Goal: Task Accomplishment & Management: Manage account settings

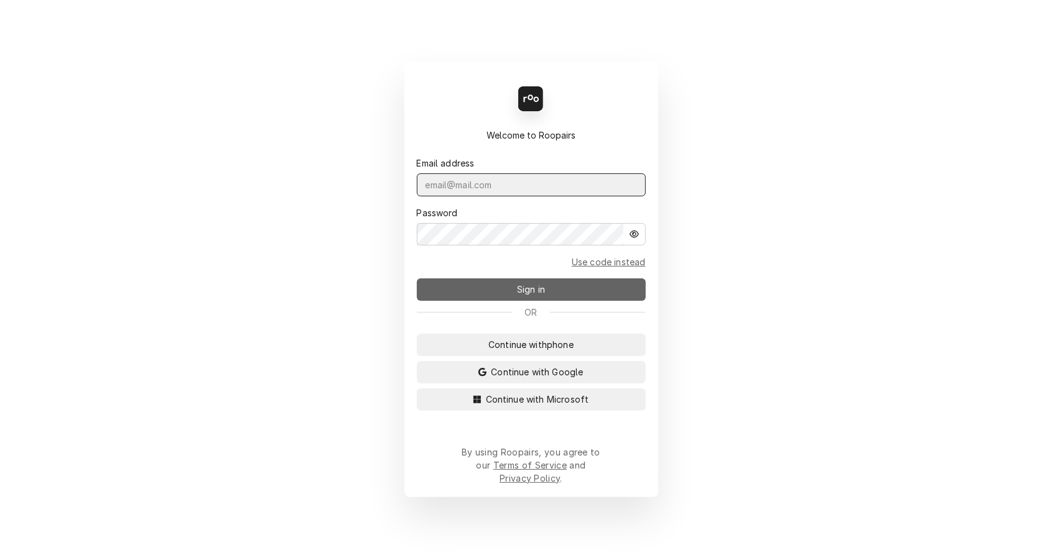
type input "leahmeadows.techsolutions@aol.com"
click at [585, 291] on button "Sign in" at bounding box center [531, 290] width 229 height 22
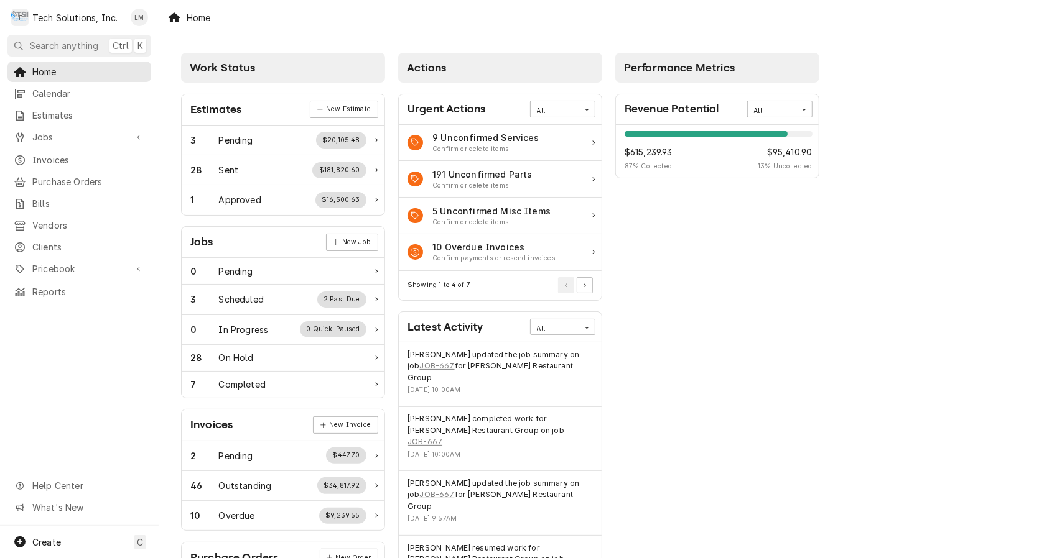
click at [992, 239] on div "Work Status Estimates New Estimate 3 Pending $20,105.48 28 Sent $181,820.60 1 A…" at bounding box center [610, 451] width 902 height 833
click at [894, 395] on div "Work Status Estimates New Estimate 3 Pending $20,105.48 28 Sent $181,820.60 1 A…" at bounding box center [610, 451] width 902 height 833
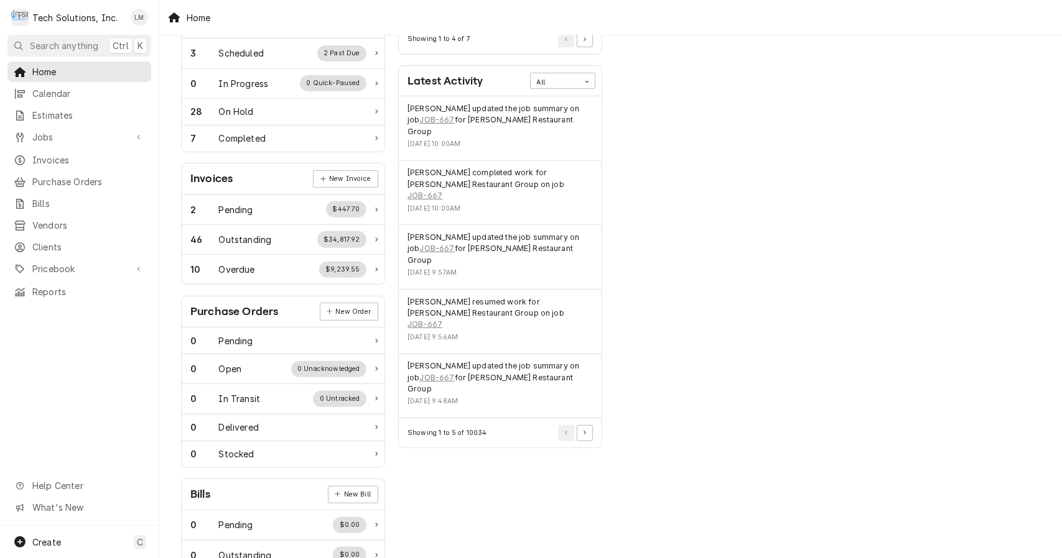
scroll to position [179, 0]
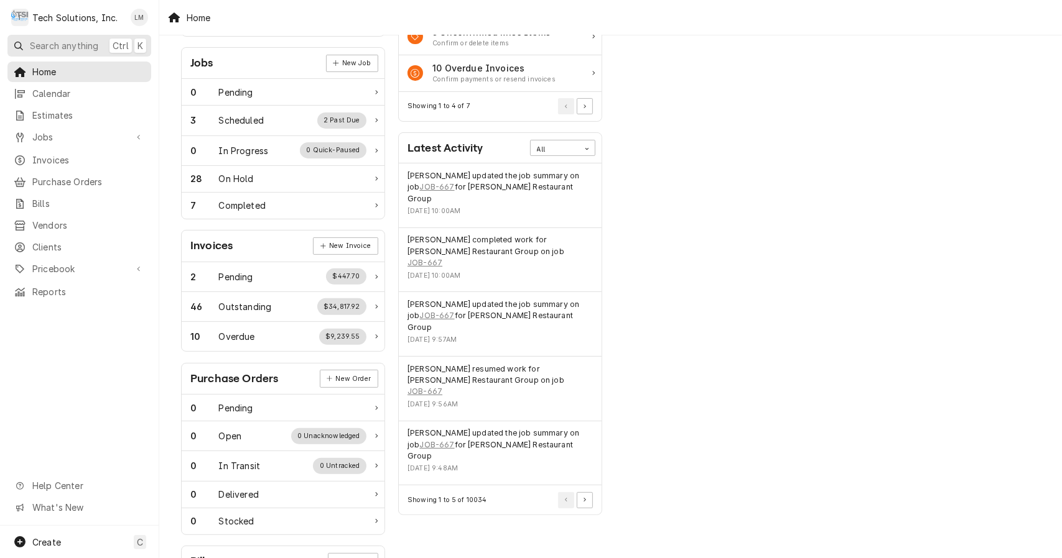
click at [80, 43] on span "Search anything" at bounding box center [64, 45] width 68 height 13
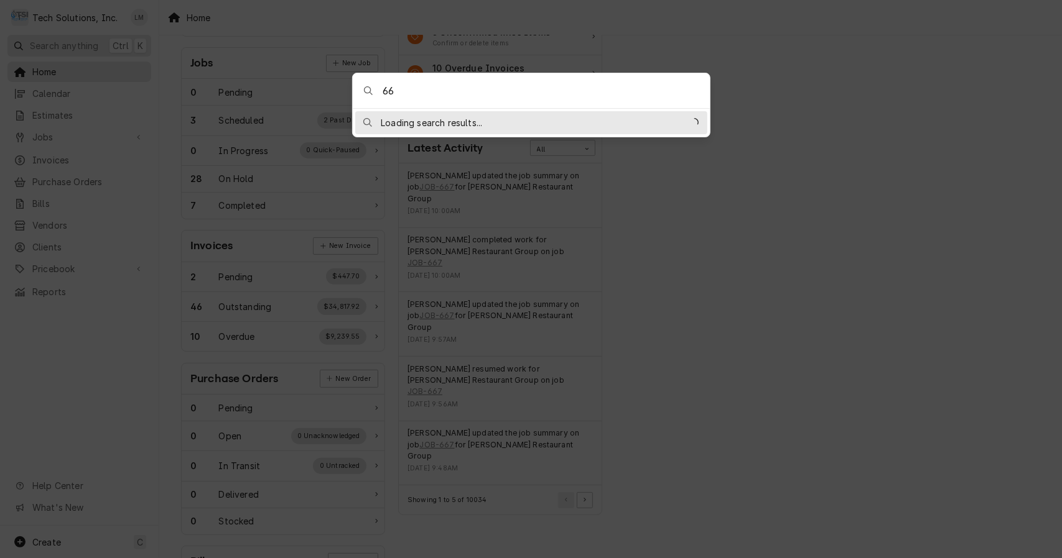
type input "667"
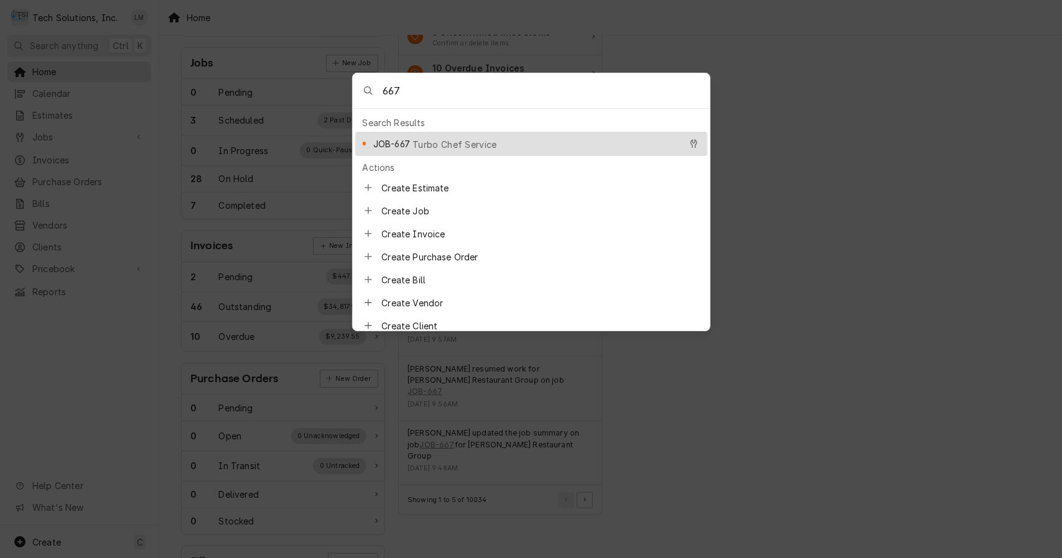
click at [461, 143] on span "Turbo Chef Service" at bounding box center [454, 144] width 85 height 13
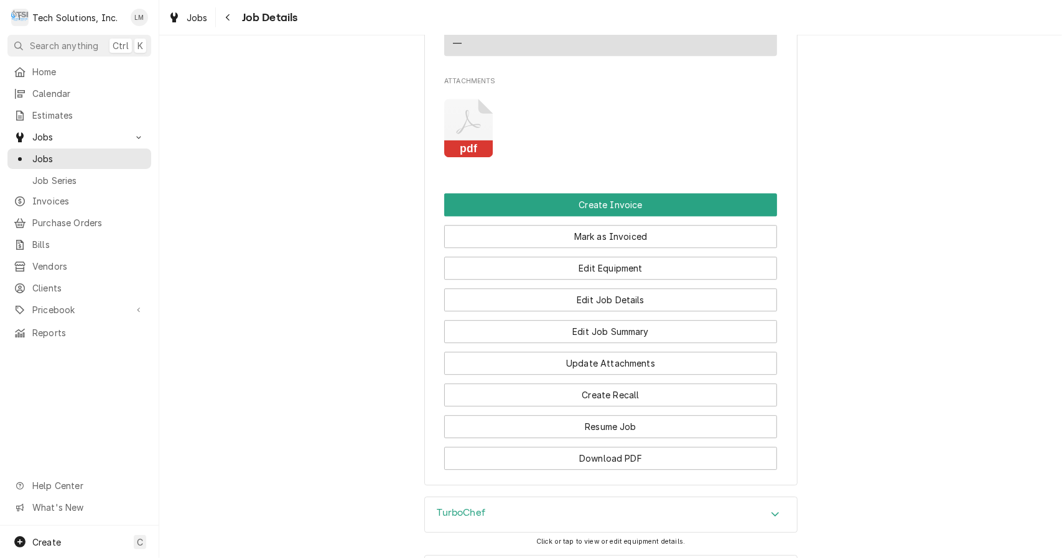
scroll to position [2196, 0]
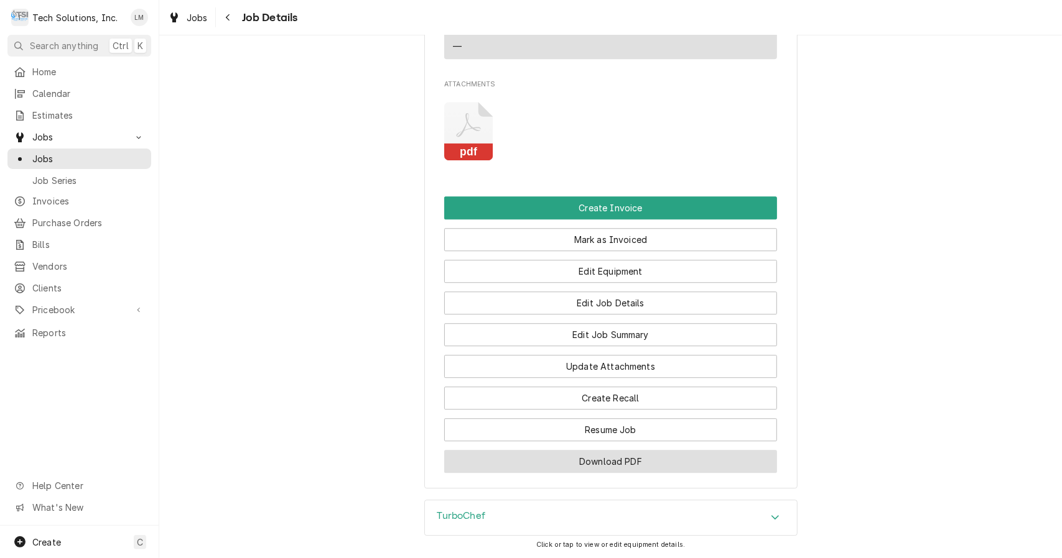
click at [642, 471] on button "Download PDF" at bounding box center [610, 461] width 333 height 23
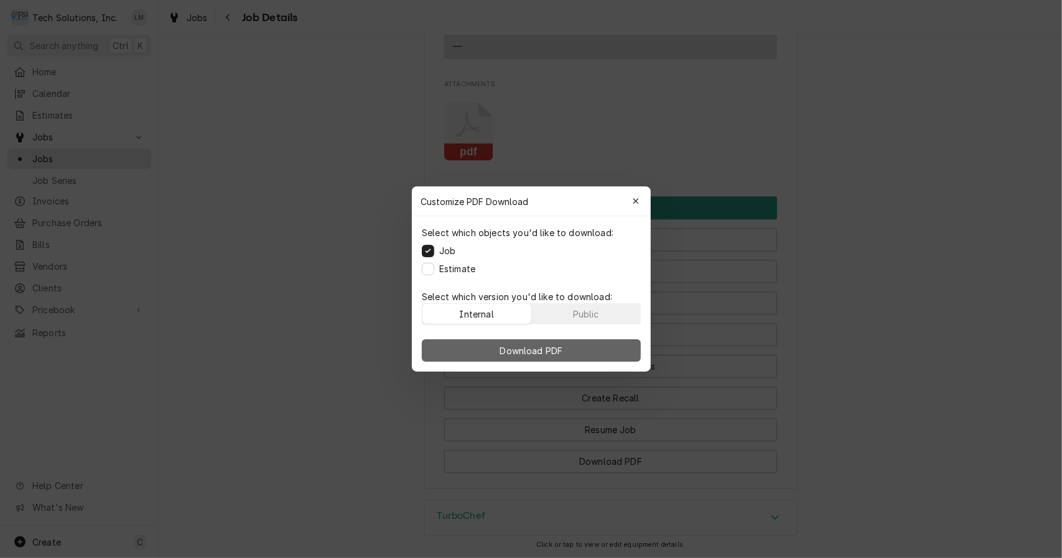
click at [548, 351] on span "Download PDF" at bounding box center [531, 351] width 68 height 13
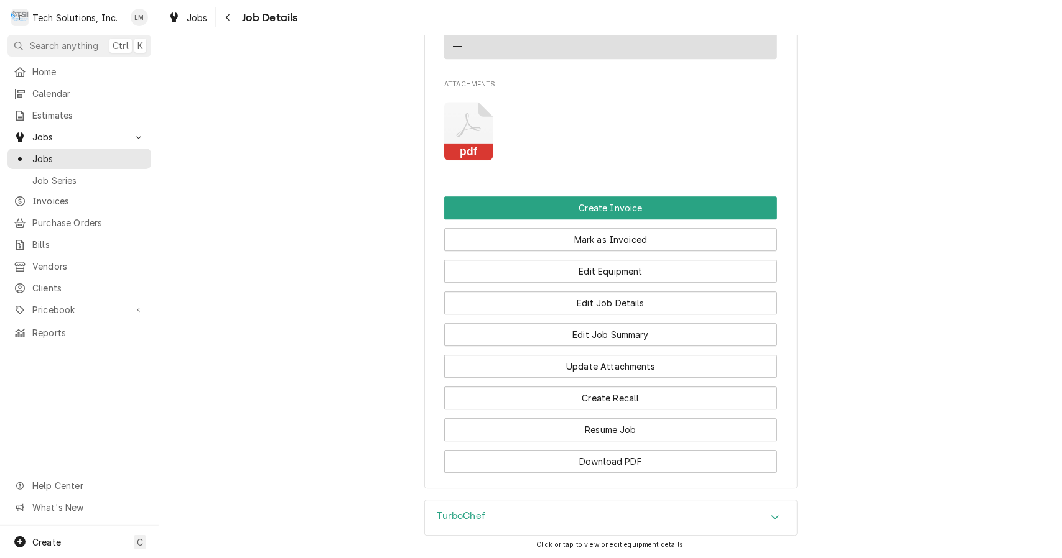
click at [634, 210] on button "Create Invoice" at bounding box center [610, 208] width 333 height 23
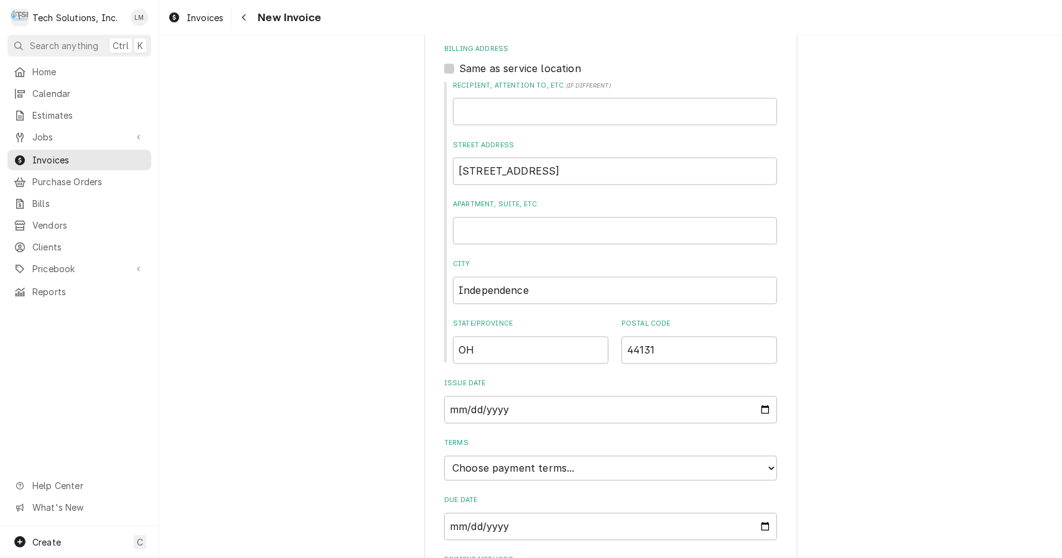
scroll to position [1646, 0]
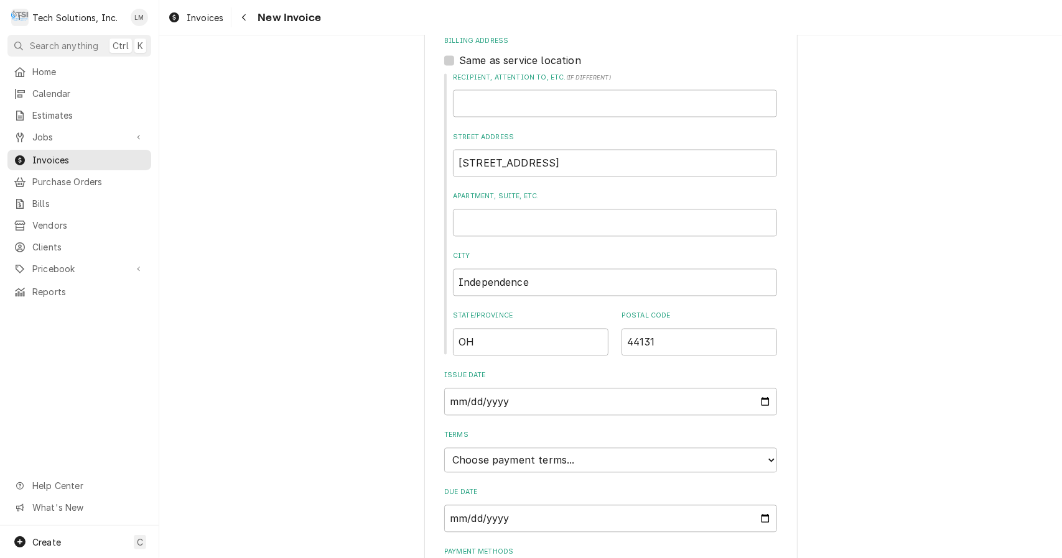
click at [53, 136] on span "Jobs" at bounding box center [79, 137] width 94 height 13
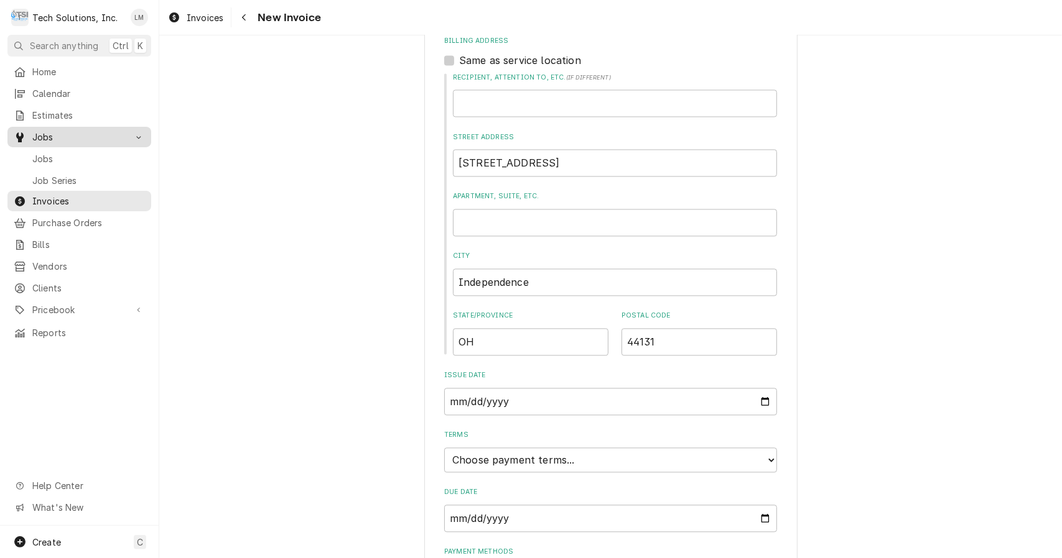
click at [51, 155] on span "Jobs" at bounding box center [88, 158] width 113 height 13
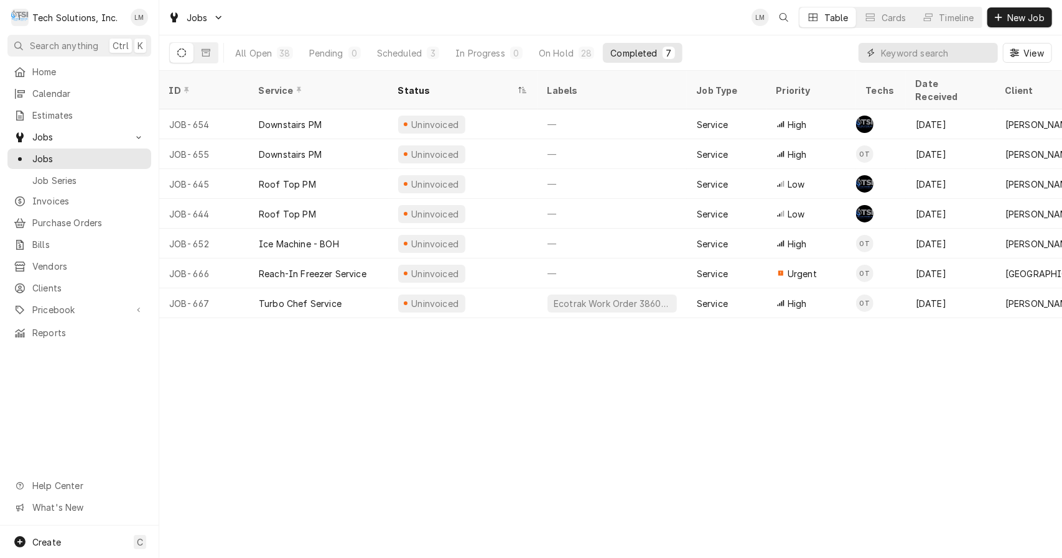
click at [905, 55] on input "Dynamic Content Wrapper" at bounding box center [936, 53] width 111 height 20
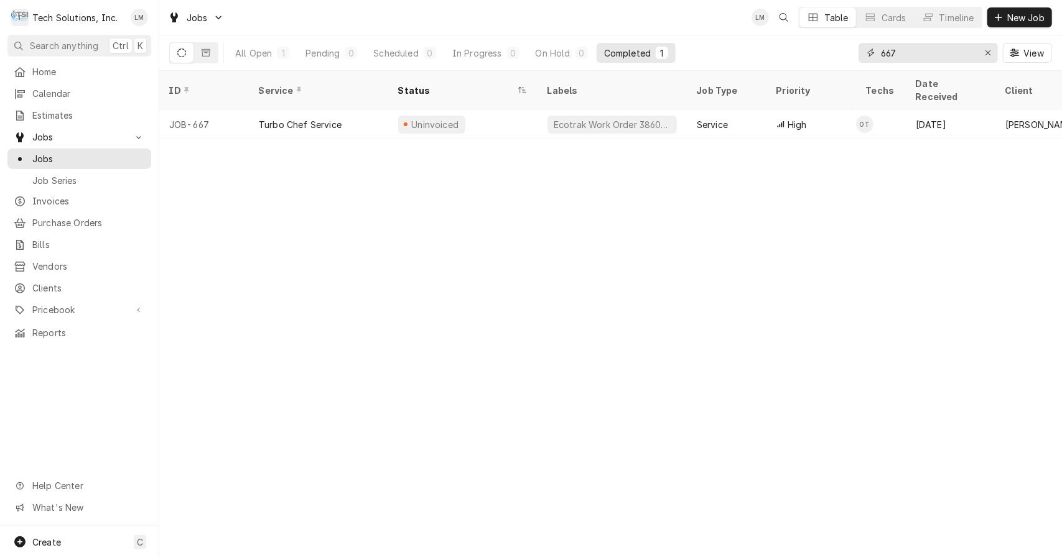
type input "667"
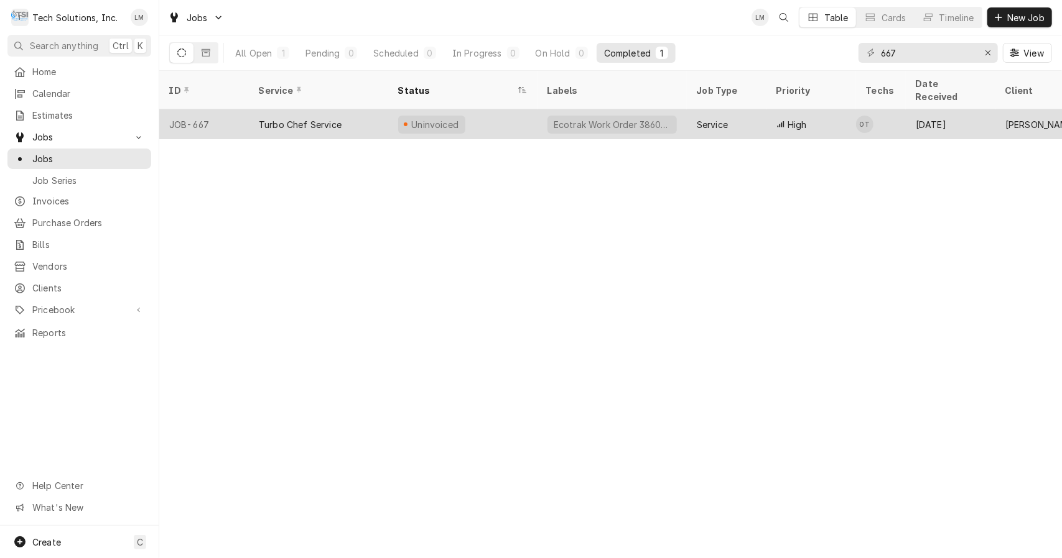
click at [284, 118] on div "Turbo Chef Service" at bounding box center [300, 124] width 83 height 13
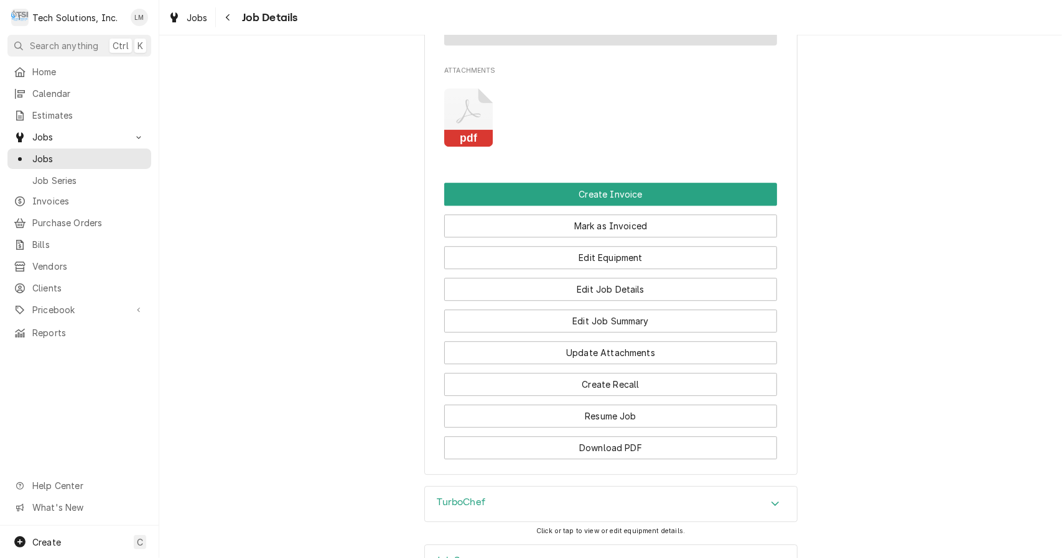
scroll to position [2197, 0]
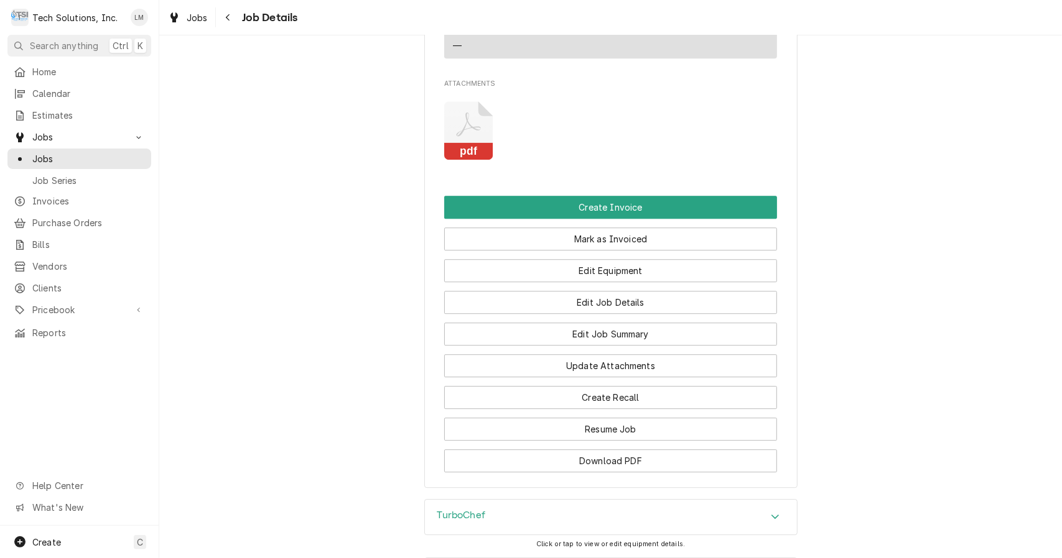
click at [466, 154] on rect "Attachments" at bounding box center [468, 151] width 49 height 17
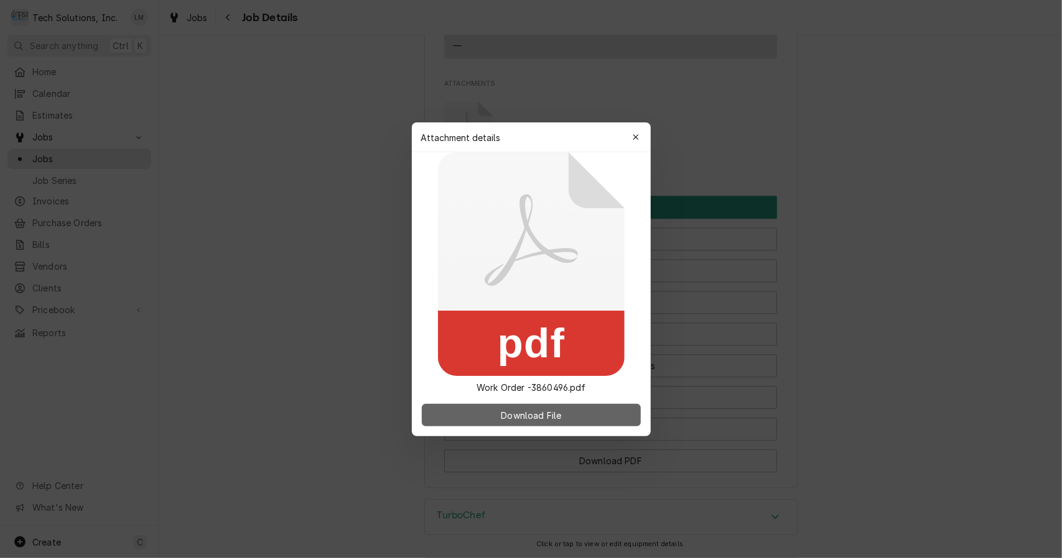
click at [553, 418] on span "Download File" at bounding box center [530, 415] width 65 height 13
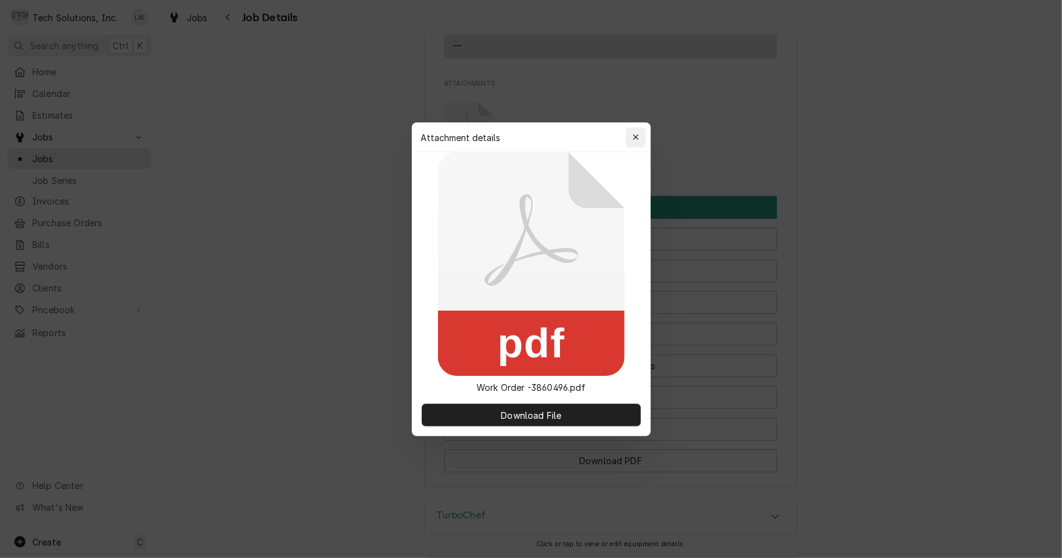
click at [637, 136] on icon "button" at bounding box center [635, 137] width 7 height 9
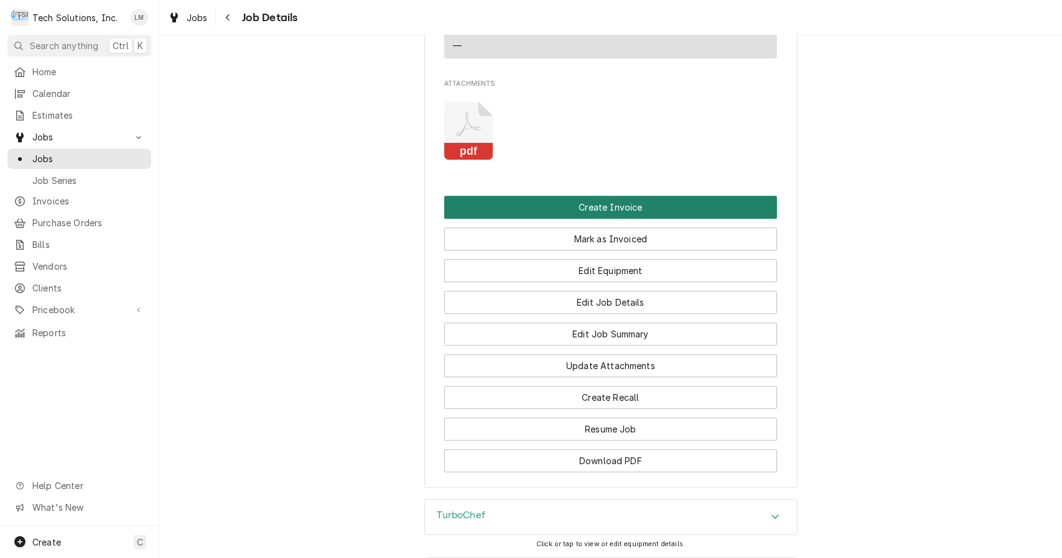
click at [660, 211] on button "Create Invoice" at bounding box center [610, 207] width 333 height 23
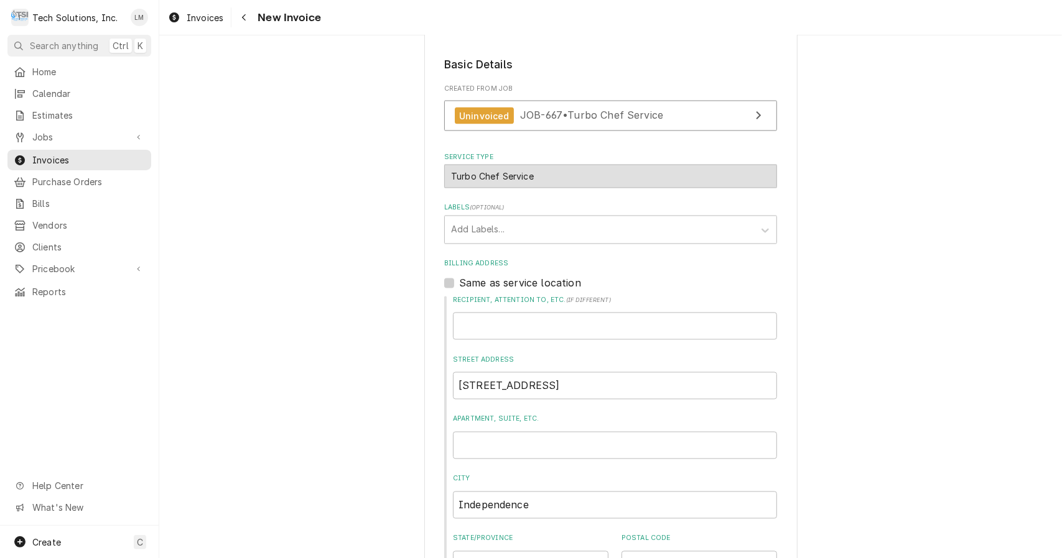
scroll to position [1646, 0]
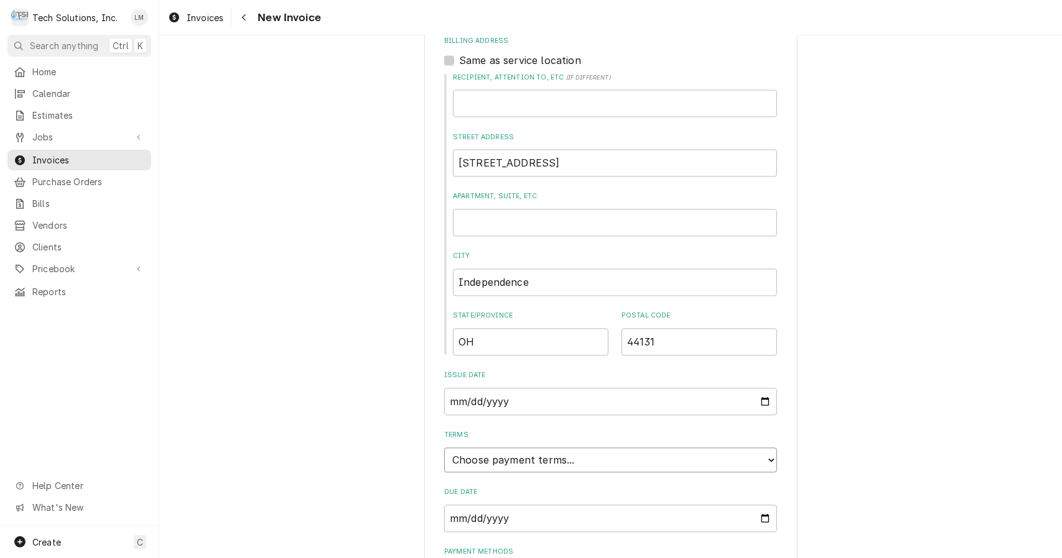
click at [742, 448] on select "Choose payment terms... Same Day Net 7 Net 14 Net 21 Net 30 Net 45 Net 60 Net 90" at bounding box center [610, 460] width 333 height 25
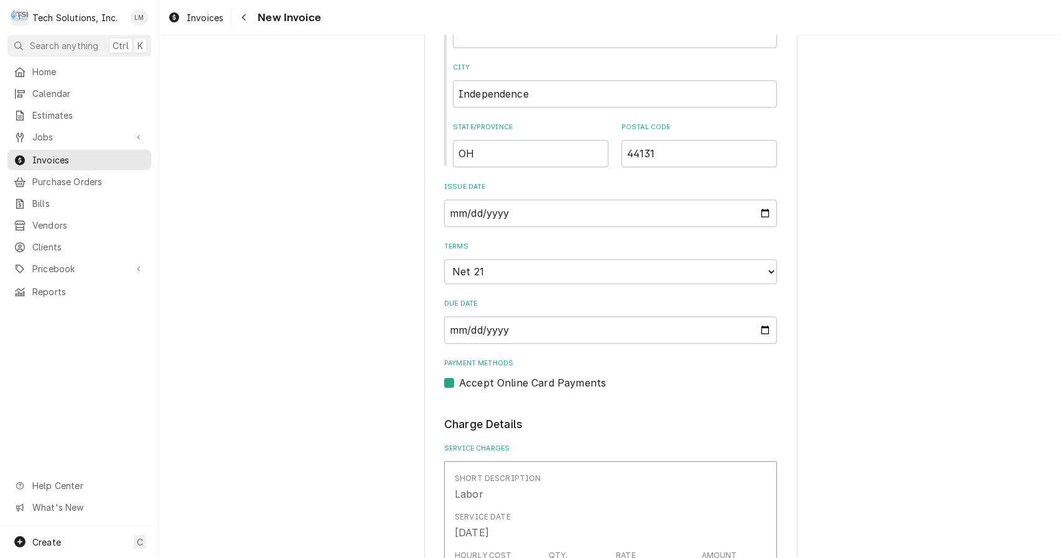
scroll to position [1832, 0]
click at [763, 202] on input "2025-09-15" at bounding box center [610, 215] width 333 height 27
type input "2025-09-12"
type textarea "x"
type input "2025-09-12"
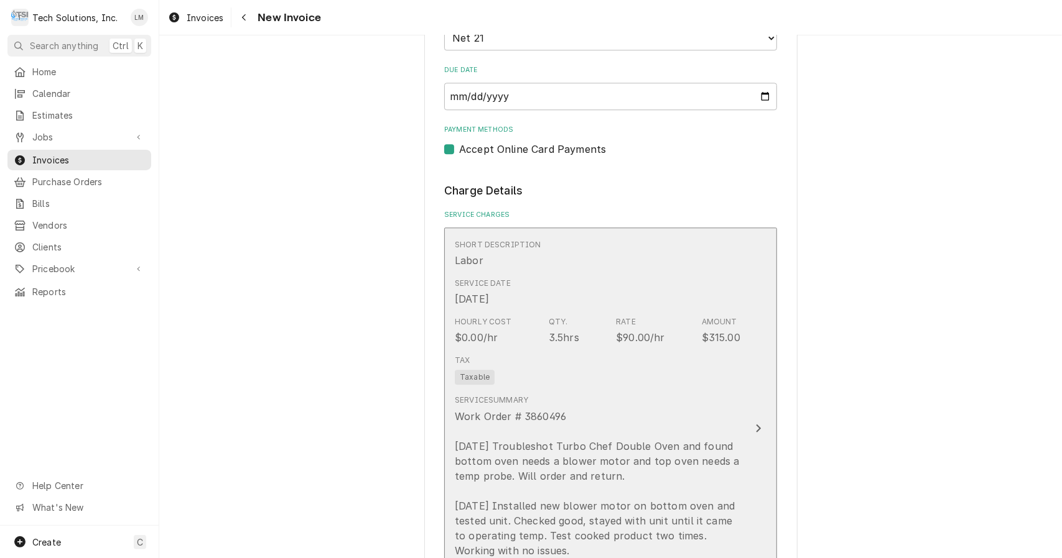
click at [745, 366] on button "Short Description Labor Service Date Sep 9, 2025 Hourly Cost $0.00/hr Qty. 3.5h…" at bounding box center [610, 429] width 333 height 402
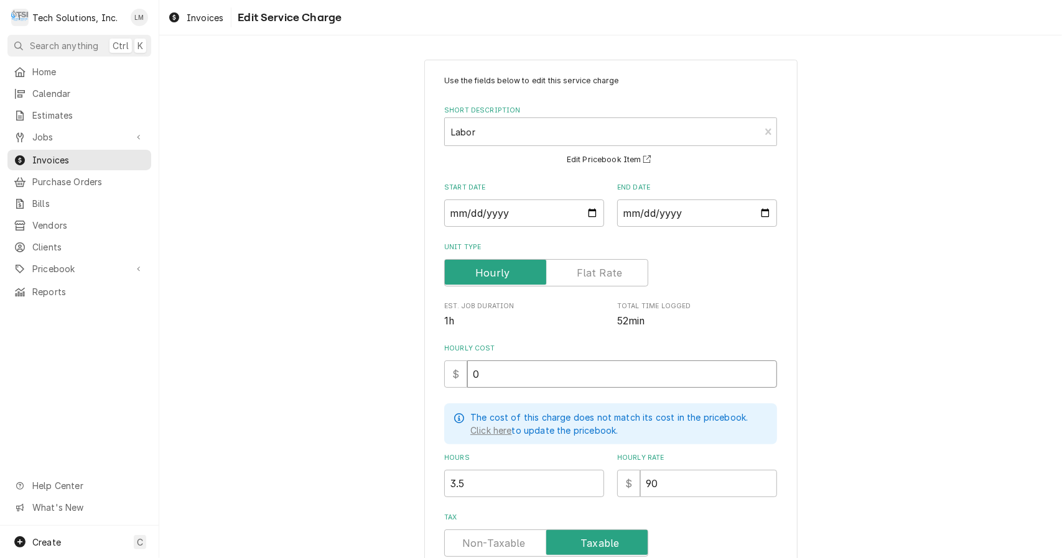
click at [693, 374] on input "0" at bounding box center [622, 374] width 310 height 27
type textarea "x"
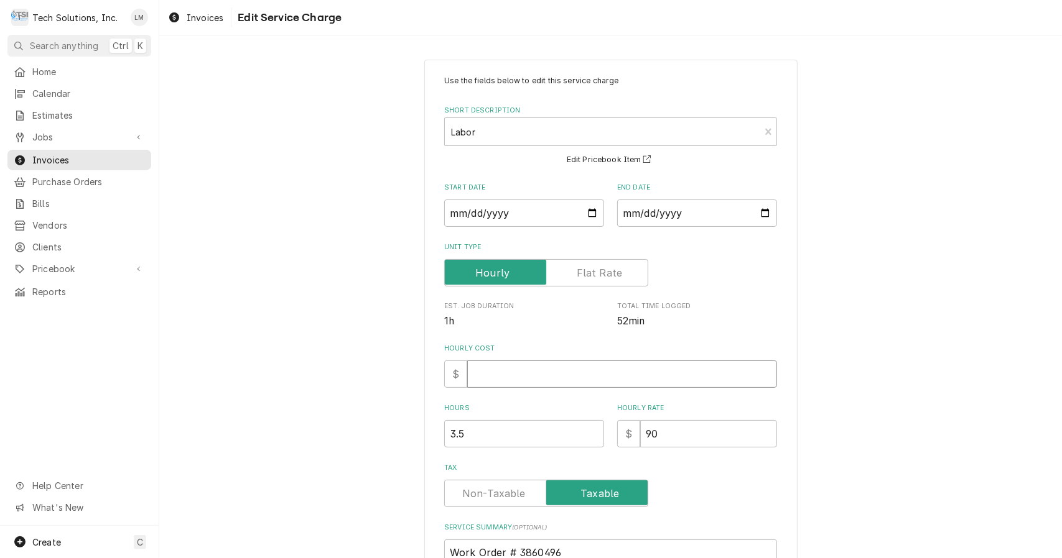
type textarea "x"
type input "9"
type textarea "x"
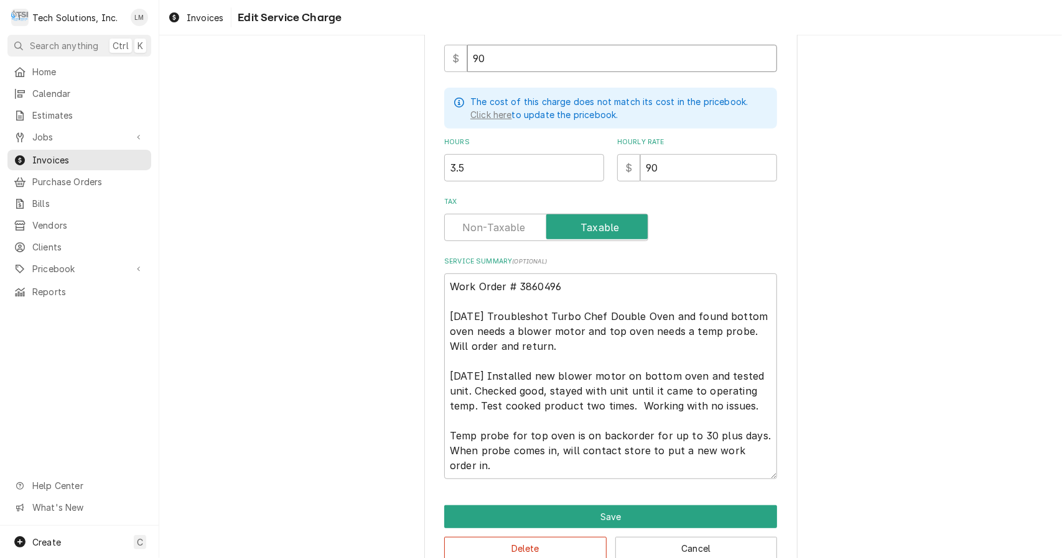
scroll to position [343, 0]
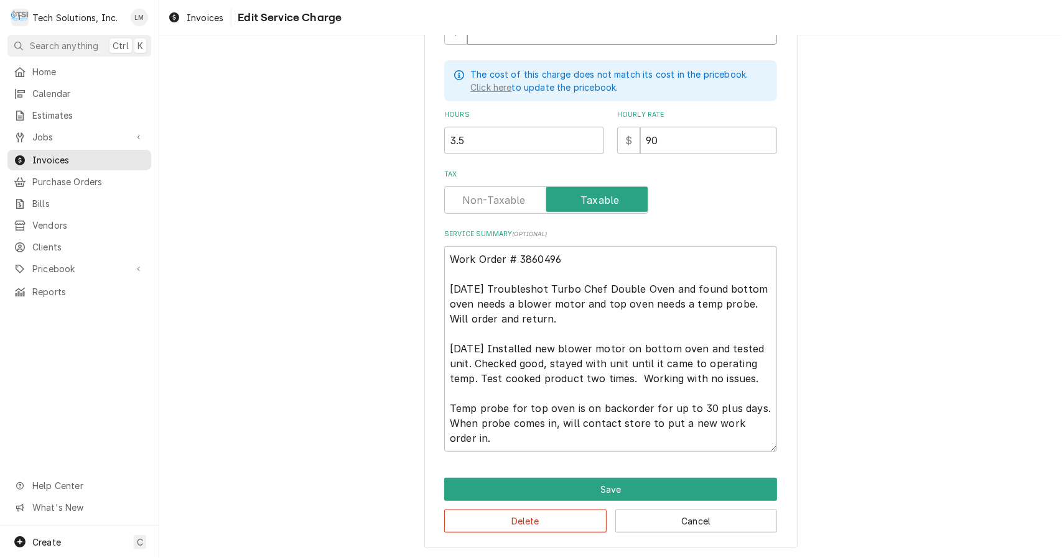
type input "90"
click at [590, 264] on textarea "Work Order # 3860496 9/9/12 Troubleshot Turbo Chef Double Oven and found bottom…" at bounding box center [610, 349] width 333 height 206
type textarea "x"
type textarea "Work Order # 3860496 9/9/12 Troubleshot Turbo Chef Double Oven and found bottom…"
type textarea "x"
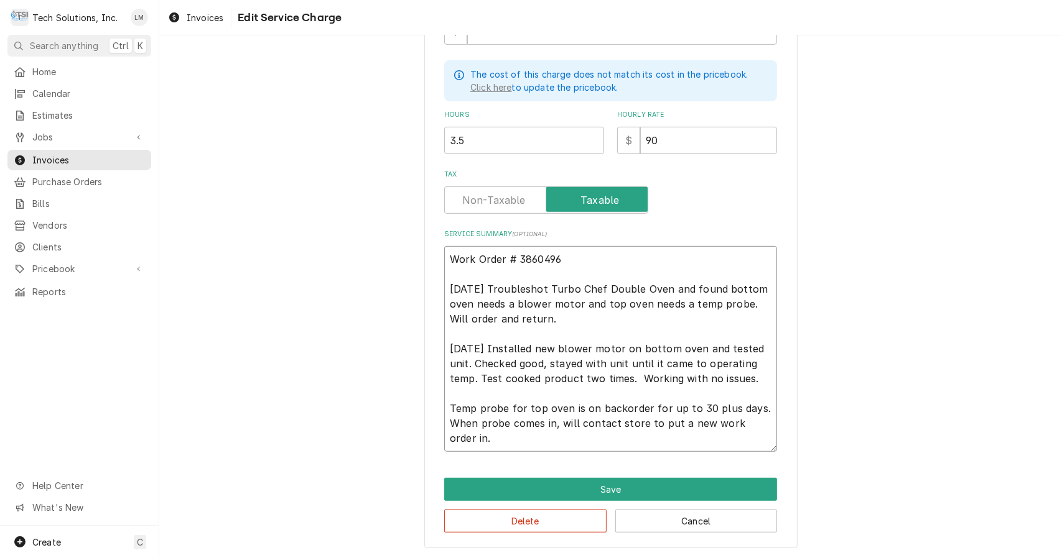
type textarea "Work Order # 386049 9/9/12 Troubleshot Turbo Chef Double Oven and found bottom …"
type textarea "x"
type textarea "Work Order # 38604 9/9/12 Troubleshot Turbo Chef Double Oven and found bottom o…"
type textarea "x"
type textarea "Work Order # 3860 9/9/12 Troubleshot Turbo Chef Double Oven and found bottom ov…"
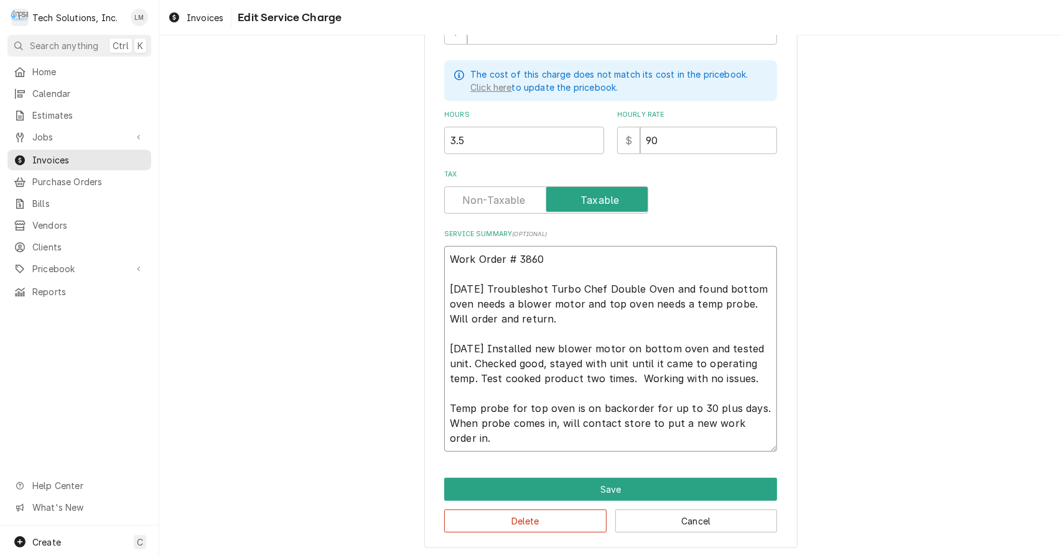
type textarea "x"
type textarea "Work Order # 386 9/9/12 Troubleshot Turbo Chef Double Oven and found bottom ove…"
type textarea "x"
type textarea "Work Order # 38 9/9/12 Troubleshot Turbo Chef Double Oven and found bottom oven…"
type textarea "x"
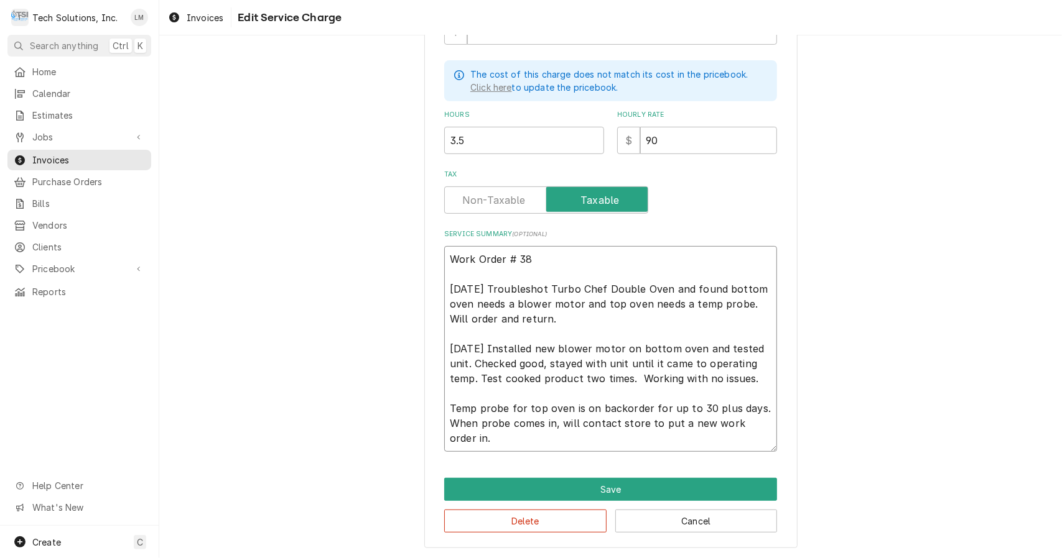
type textarea "Work Order # 3 9/9/12 Troubleshot Turbo Chef Double Oven and found bottom oven …"
type textarea "x"
type textarea "Work Order # 9/9/12 Troubleshot Turbo Chef Double Oven and found bottom oven ne…"
type textarea "x"
type textarea "Work Order # 9/9/12 Troubleshot Turbo Chef Double Oven and found bottom oven ne…"
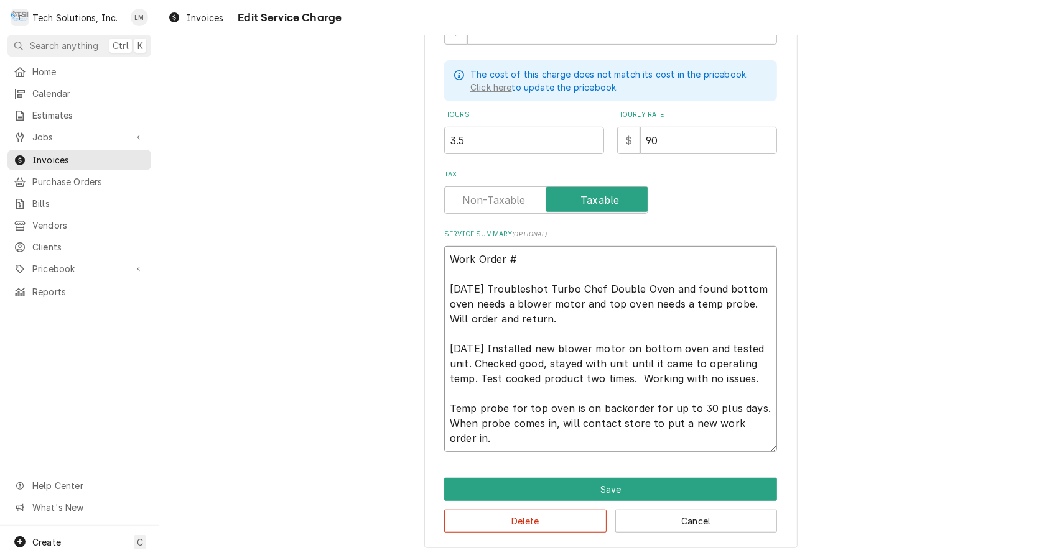
type textarea "x"
type textarea "Work Order 9/9/12 Troubleshot Turbo Chef Double Oven and found bottom oven need…"
type textarea "x"
type textarea "Work Order 9/9/12 Troubleshot Turbo Chef Double Oven and found bottom oven need…"
type textarea "x"
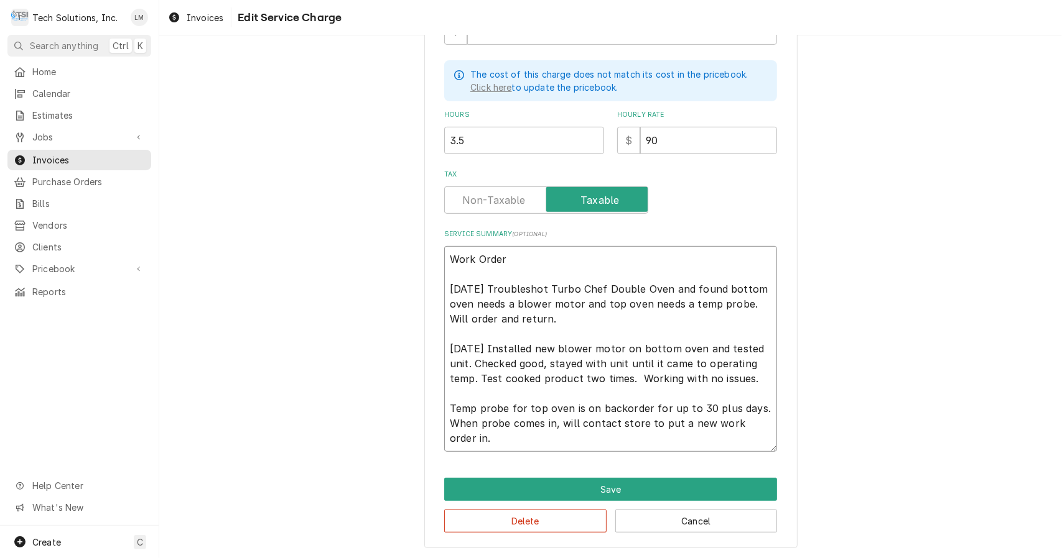
type textarea "Work Orde 9/9/12 Troubleshot Turbo Chef Double Oven and found bottom oven needs…"
type textarea "x"
type textarea "Work Ord 9/9/12 Troubleshot Turbo Chef Double Oven and found bottom oven needs …"
type textarea "x"
type textarea "Work Or 9/9/12 Troubleshot Turbo Chef Double Oven and found bottom oven needs a…"
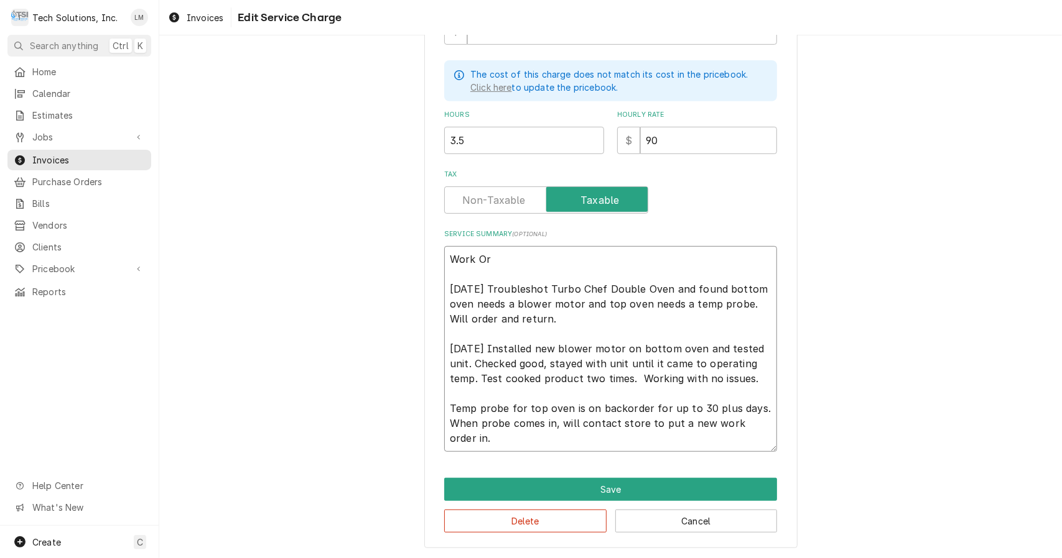
type textarea "x"
type textarea "Work O 9/9/12 Troubleshot Turbo Chef Double Oven and found bottom oven needs a …"
type textarea "x"
type textarea "Work 9/9/12 Troubleshot Turbo Chef Double Oven and found bottom oven needs a bl…"
type textarea "x"
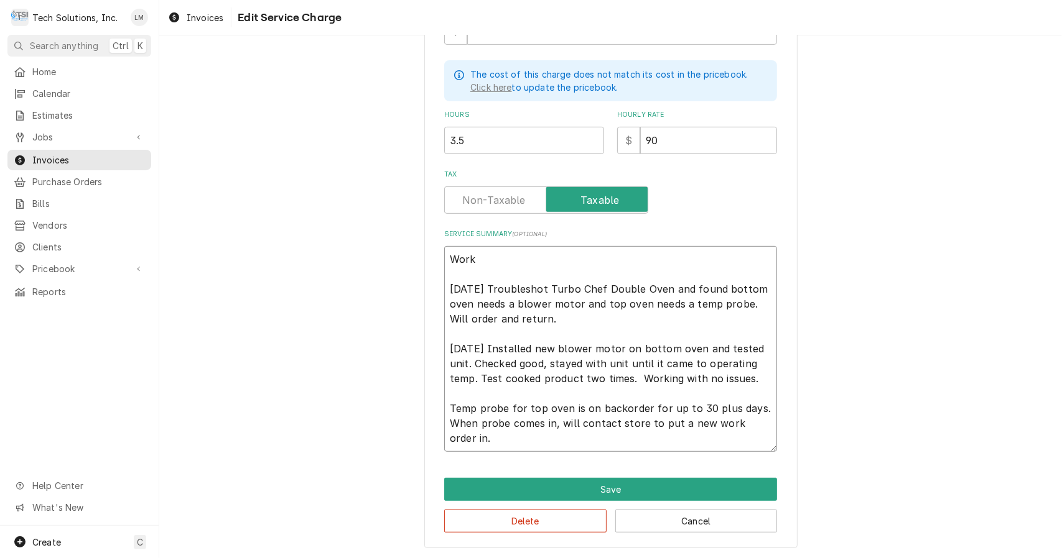
type textarea "Work 9/9/12 Troubleshot Turbo Chef Double Oven and found bottom oven needs a bl…"
type textarea "x"
type textarea "Wor 9/9/12 Troubleshot Turbo Chef Double Oven and found bottom oven needs a blo…"
type textarea "x"
type textarea "Wo 9/9/12 Troubleshot Turbo Chef Double Oven and found bottom oven needs a blow…"
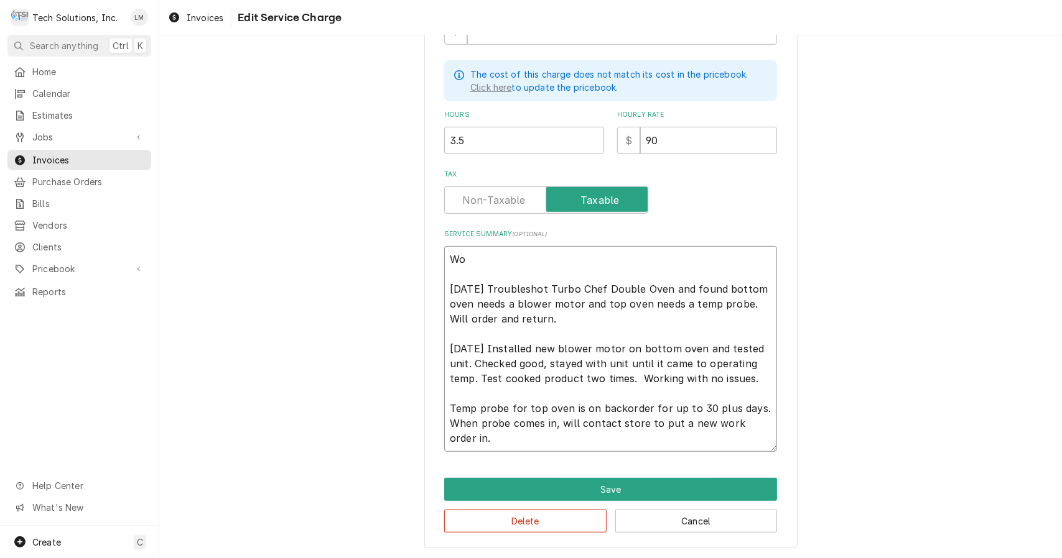
type textarea "x"
type textarea "W 9/9/12 Troubleshot Turbo Chef Double Oven and found bottom oven needs a blowe…"
type textarea "x"
type textarea "9/9/12 Troubleshot Turbo Chef Double Oven and found bottom oven needs a blower …"
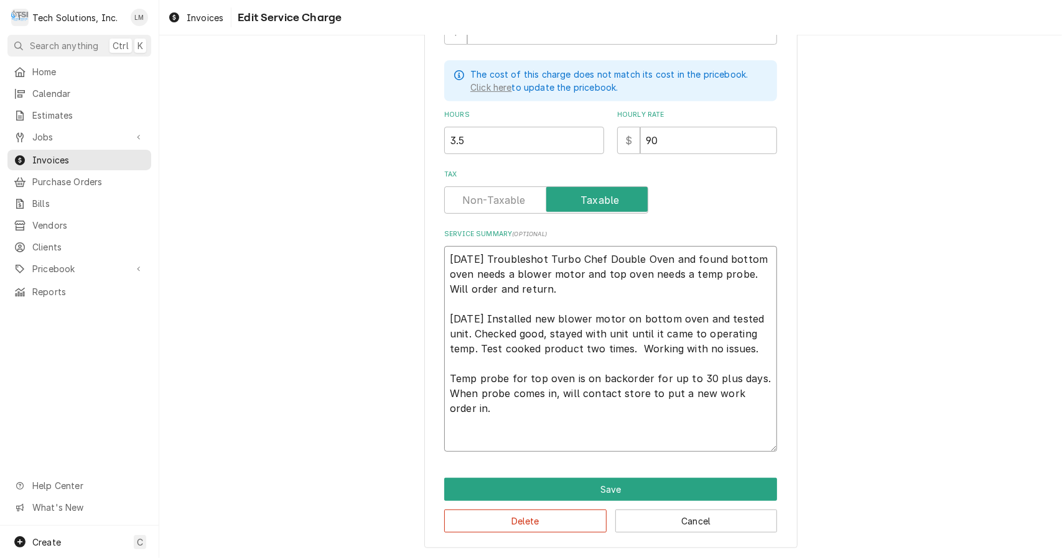
type textarea "x"
type textarea "9/9/12 Troubleshot Turbo Chef Double Oven and found bottom oven needs a blower …"
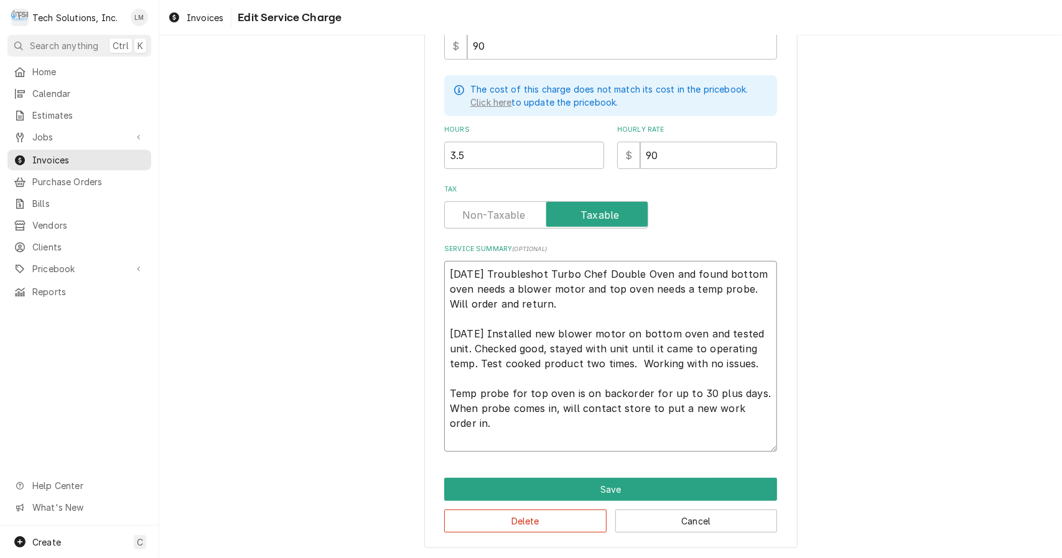
type textarea "x"
type textarea "9/9/12 Troubleshot Turbo Chef Double Oven and found bottom oven needs a blower …"
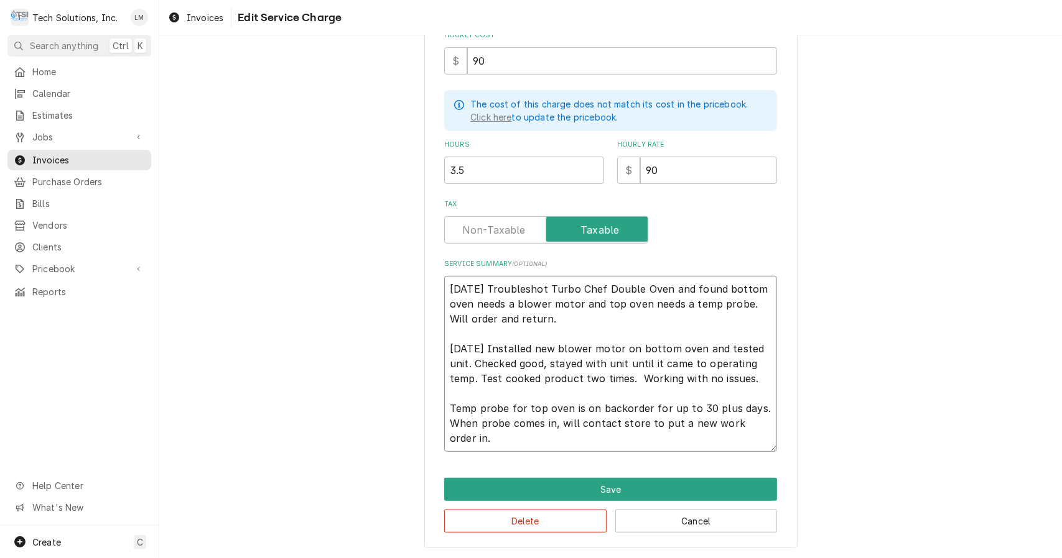
type textarea "x"
type textarea "O9/9/12 Troubleshot Turbo Chef Double Oven and found bottom oven needs a blower…"
type textarea "x"
type textarea "On9/9/12 Troubleshot Turbo Chef Double Oven and found bottom oven needs a blowe…"
type textarea "x"
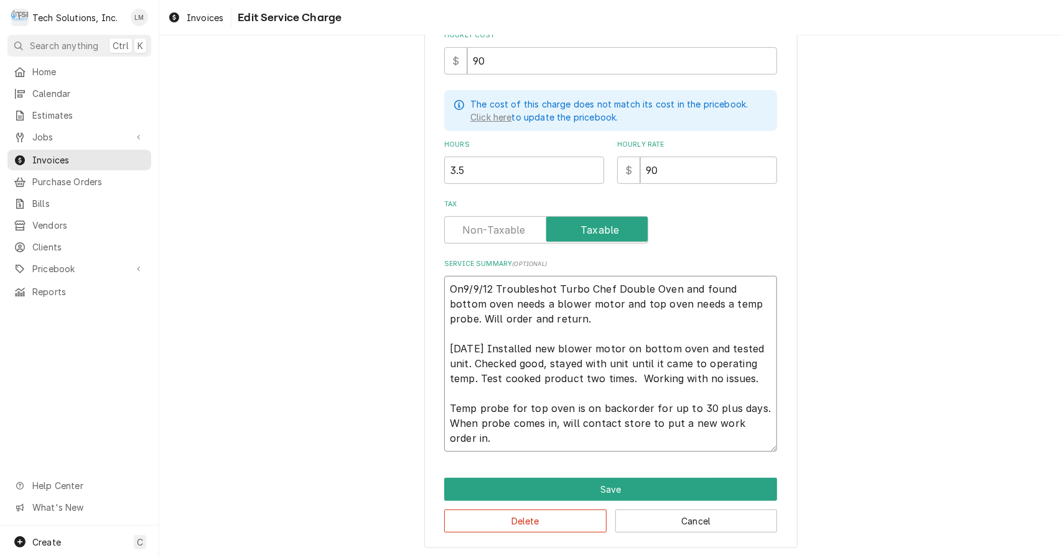
type textarea "On 9/9/12 Troubleshot Turbo Chef Double Oven and found bottom oven needs a blow…"
type textarea "x"
type textarea "On 9/9/12 roubleshot Turbo Chef Double Oven and found bottom oven needs a blowe…"
type textarea "x"
type textarea "On 9/9/12 oubleshot Turbo Chef Double Oven and found bottom oven needs a blower…"
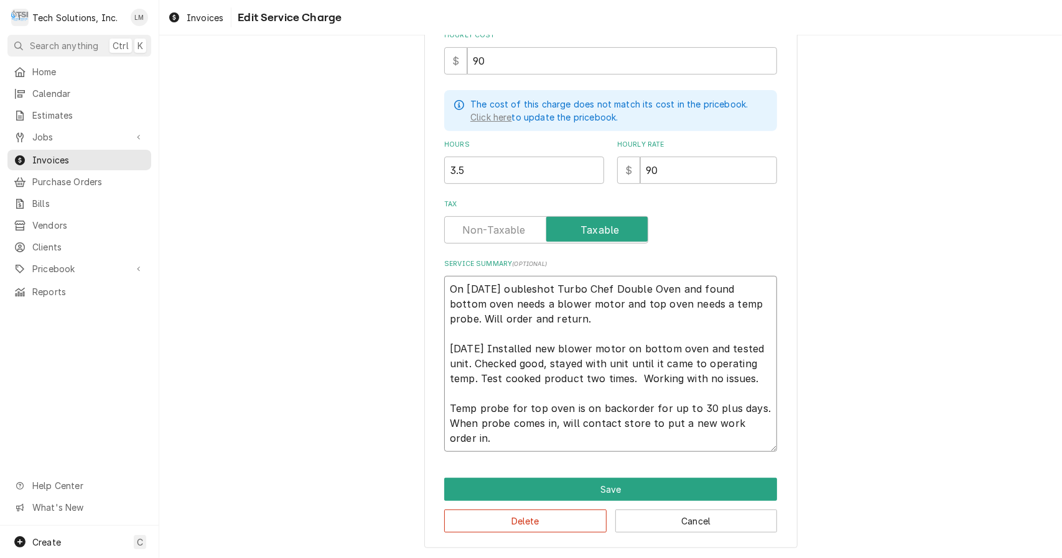
type textarea "x"
type textarea "On 9/9/12 ubleshot Turbo Chef Double Oven and found bottom oven needs a blower …"
type textarea "x"
type textarea "On 9/9/12 bleshot Turbo Chef Double Oven and found bottom oven needs a blower m…"
type textarea "x"
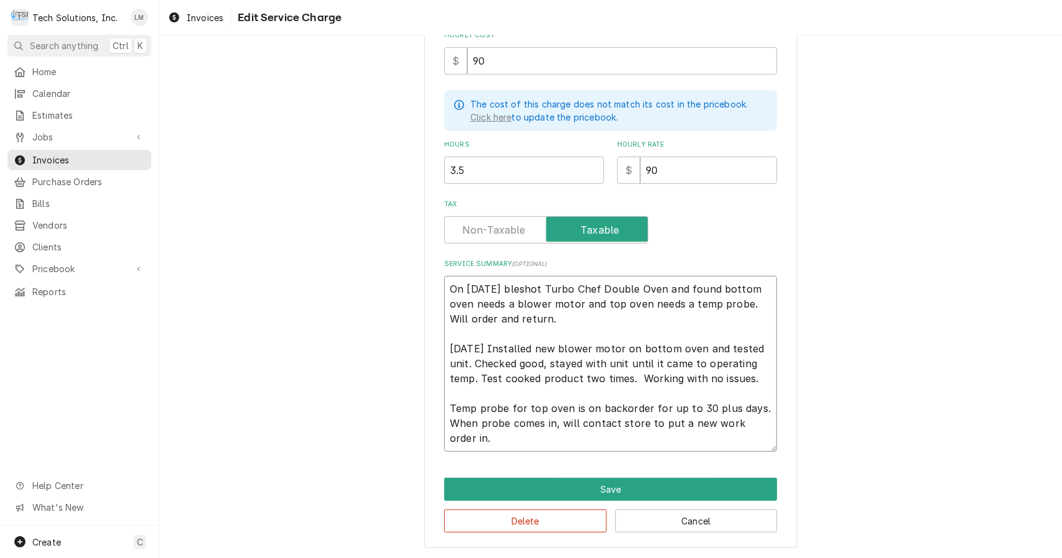
type textarea "On 9/9/12 leshot Turbo Chef Double Oven and found bottom oven needs a blower mo…"
type textarea "x"
type textarea "On 9/9/12 eshot Turbo Chef Double Oven and found bottom oven needs a blower mot…"
type textarea "x"
type textarea "On 9/9/12 shot Turbo Chef Double Oven and found bottom oven needs a blower moto…"
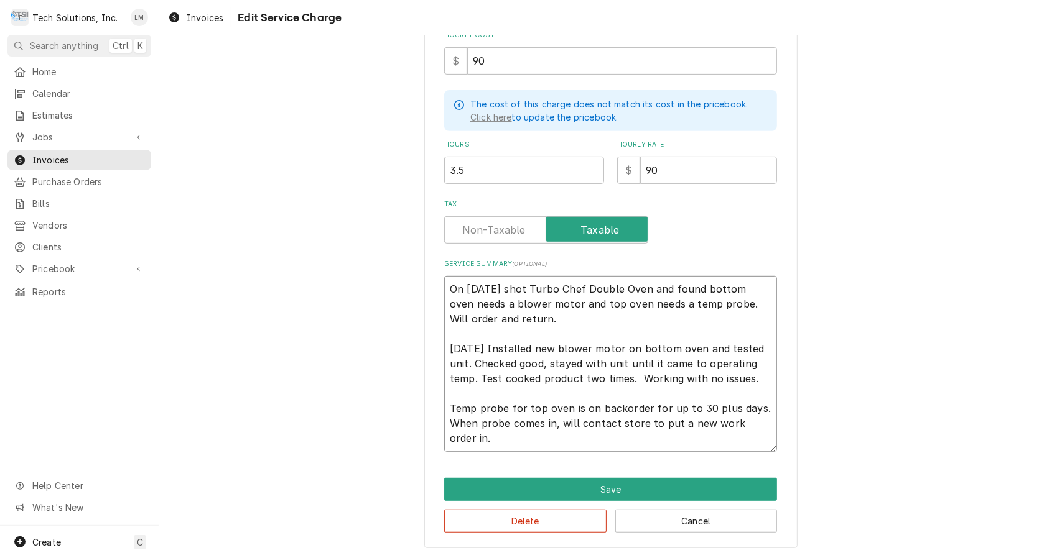
type textarea "x"
type textarea "On 9/9/12 hot Turbo Chef Double Oven and found bottom oven needs a blower motor…"
type textarea "x"
type textarea "On 9/9/12 ot Turbo Chef Double Oven and found bottom oven needs a blower motor …"
type textarea "x"
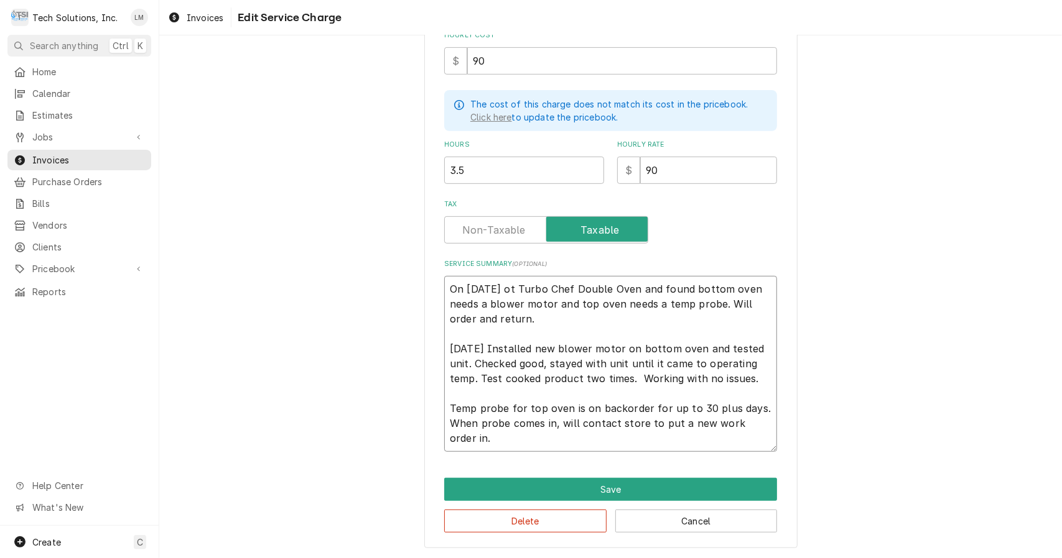
type textarea "On 9/9/12 t Turbo Chef Double Oven and found bottom oven needs a blower motor a…"
type textarea "x"
type textarea "On 9/9/12 Turbo Chef Double Oven and found bottom oven needs a blower motor and…"
type textarea "x"
type textarea "On 9/9/12 c Turbo Chef Double Oven and found bottom oven needs a blower motor a…"
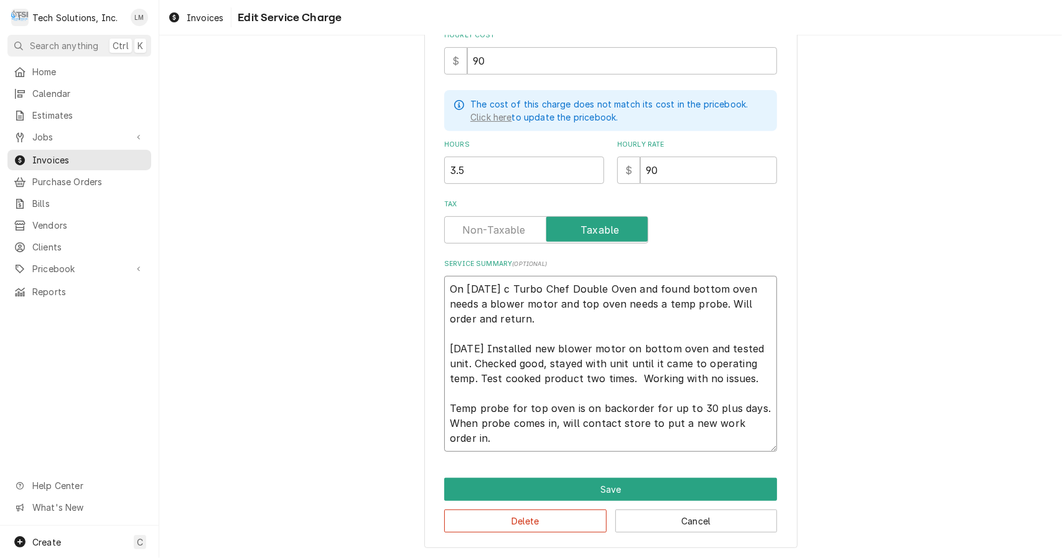
type textarea "x"
type textarea "On 9/9/12 ch Turbo Chef Double Oven and found bottom oven needs a blower motor …"
type textarea "x"
type textarea "On 9/9/12 che Turbo Chef Double Oven and found bottom oven needs a blower motor…"
type textarea "x"
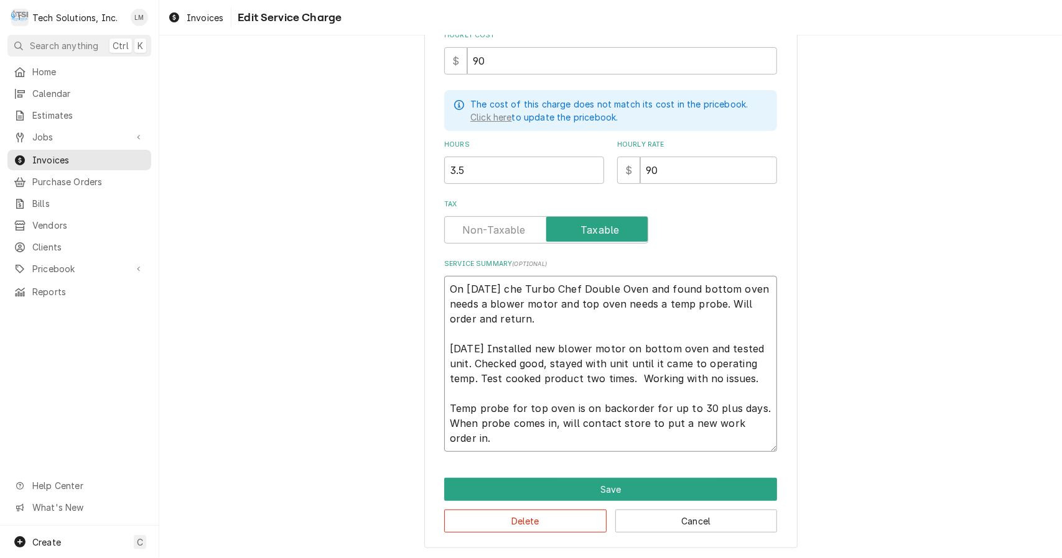
type textarea "On 9/9/12 chec Turbo Chef Double Oven and found bottom oven needs a blower moto…"
type textarea "x"
type textarea "On 9/9/12 check Turbo Chef Double Oven and found bottom oven needs a blower mot…"
type textarea "x"
type textarea "On 9/9/12 checke Turbo Chef Double Oven and found bottom oven needs a blower mo…"
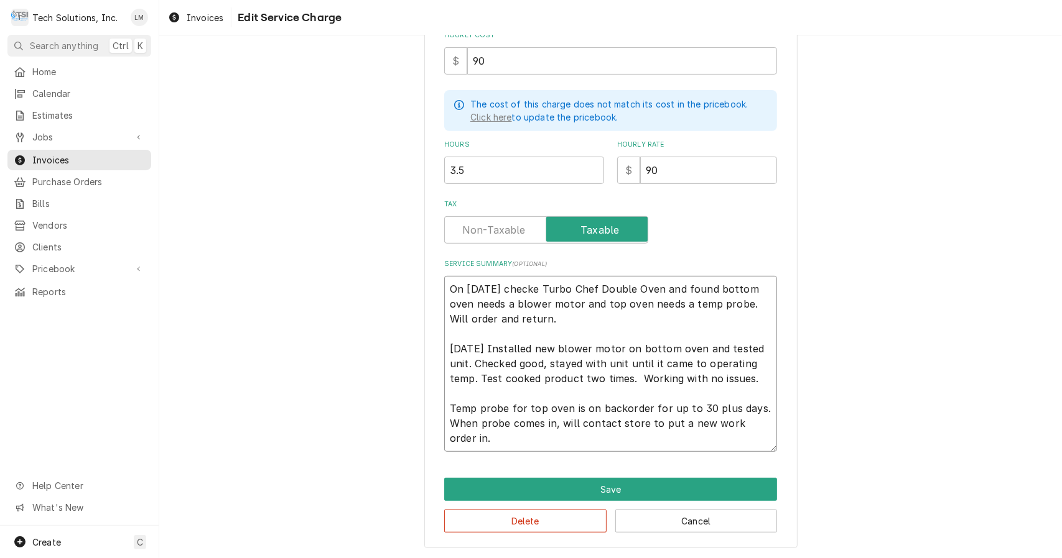
type textarea "x"
type textarea "On 9/9/12 checked Turbo Chef Double Oven and found bottom oven needs a blower m…"
type textarea "x"
type textarea "On 9/9/12 checked Turbo Chef Double Oven and found bottom oven needs a blower m…"
type textarea "x"
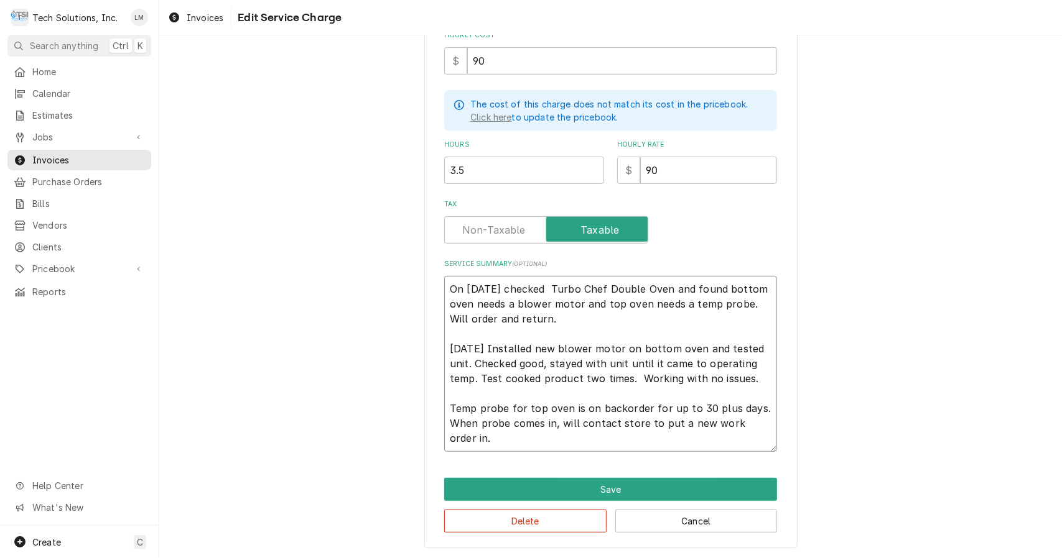
type textarea "On 9/9/12 checked a Turbo Chef Double Oven and found bottom oven needs a blower…"
type textarea "x"
type textarea "On 9/9/12 checked a Turbo Chef Double Oven and found bottom oven needs a blower…"
type textarea "x"
type textarea "On 9/9/12 checked a Turbo Chef Double Oven and found bottom oven needs a blower…"
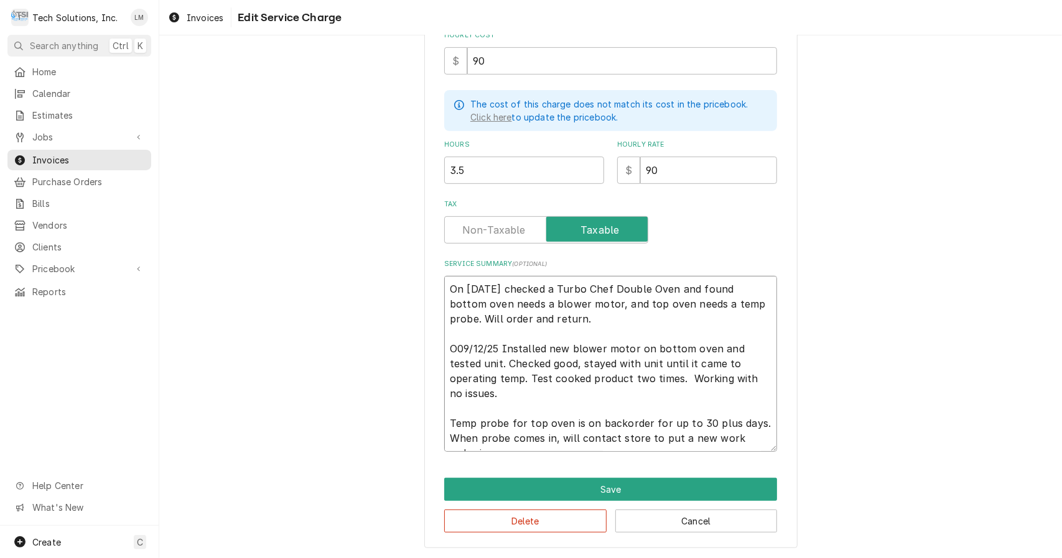
type textarea "x"
type textarea "On 9/9/12 checked a Turbo Chef Double Oven and found bottom oven needs a blower…"
type textarea "x"
type textarea "On 9/9/12 checked a Turbo Chef Double Oven and found bottom oven needs a blower…"
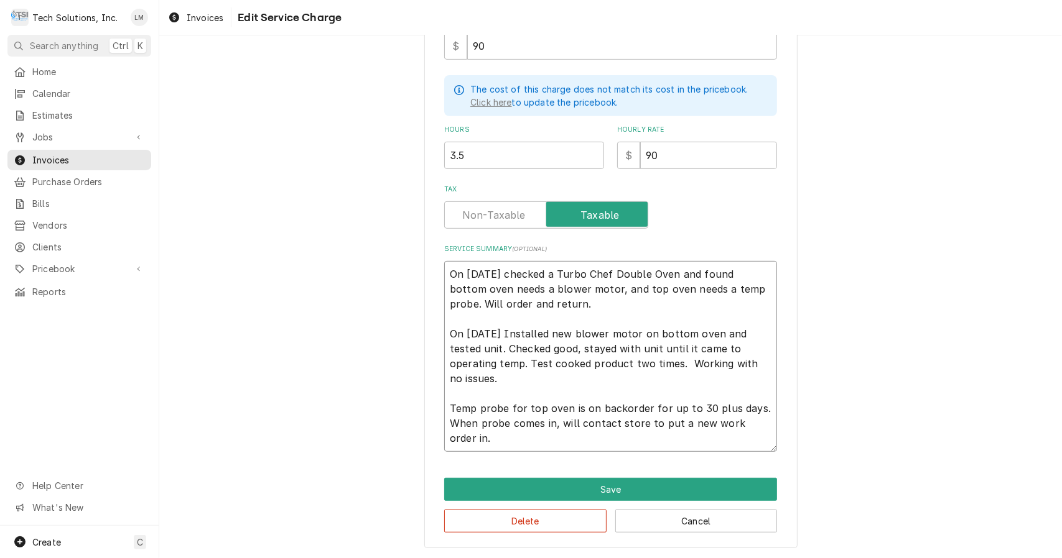
type textarea "x"
type textarea "On 9/9/12 checked a Turbo Chef Double Oven and found bottom oven needs a blower…"
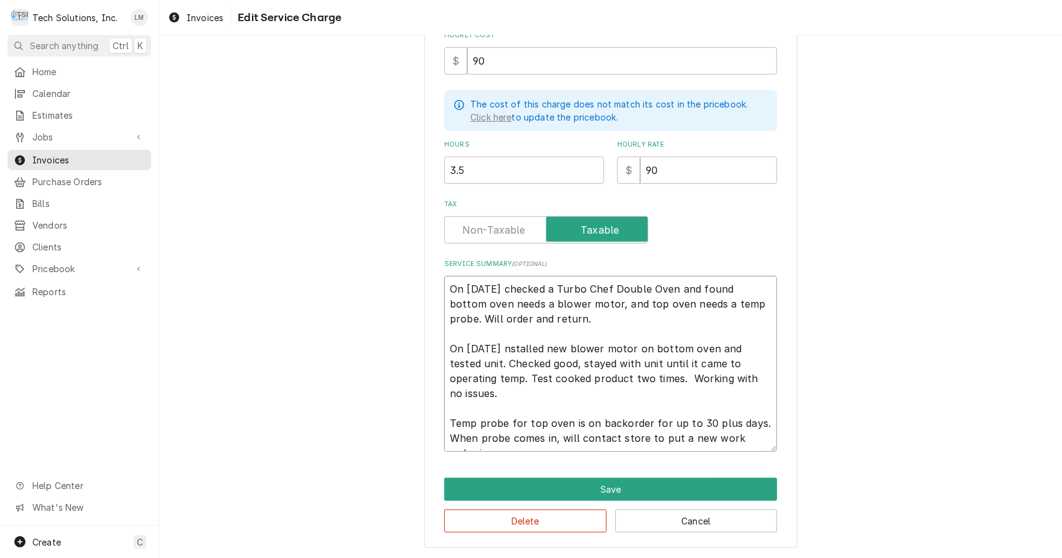
type textarea "x"
type textarea "On 9/9/12 checked a Turbo Chef Double Oven and found bottom oven needs a blower…"
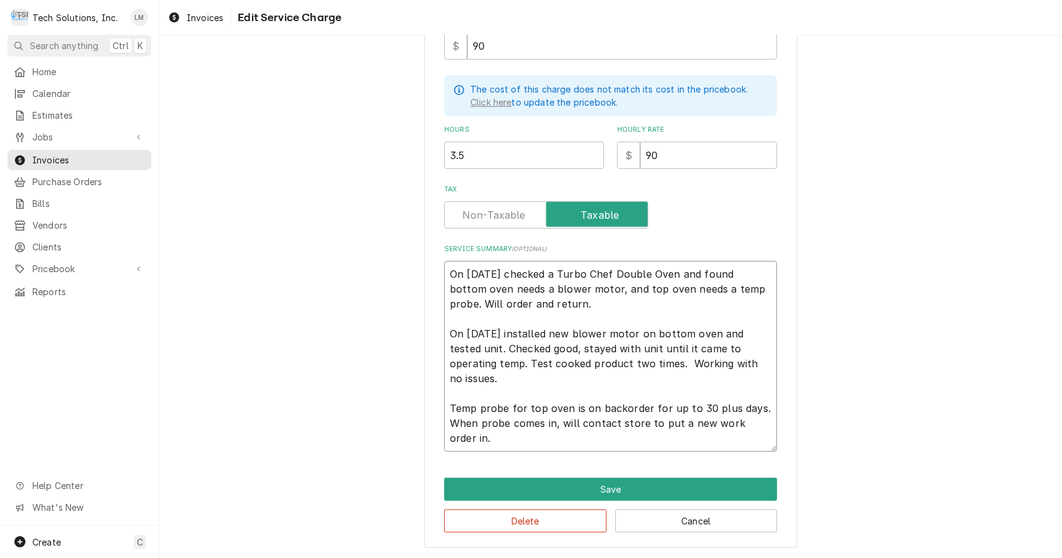
type textarea "x"
type textarea "On 9/9/12 checked a Turbo Chef Double Oven and found bottom oven needs a blower…"
type textarea "x"
type textarea "On 9/9/12 checked a Turbo Chef Double Oven and found bottom oven needs a blower…"
type textarea "x"
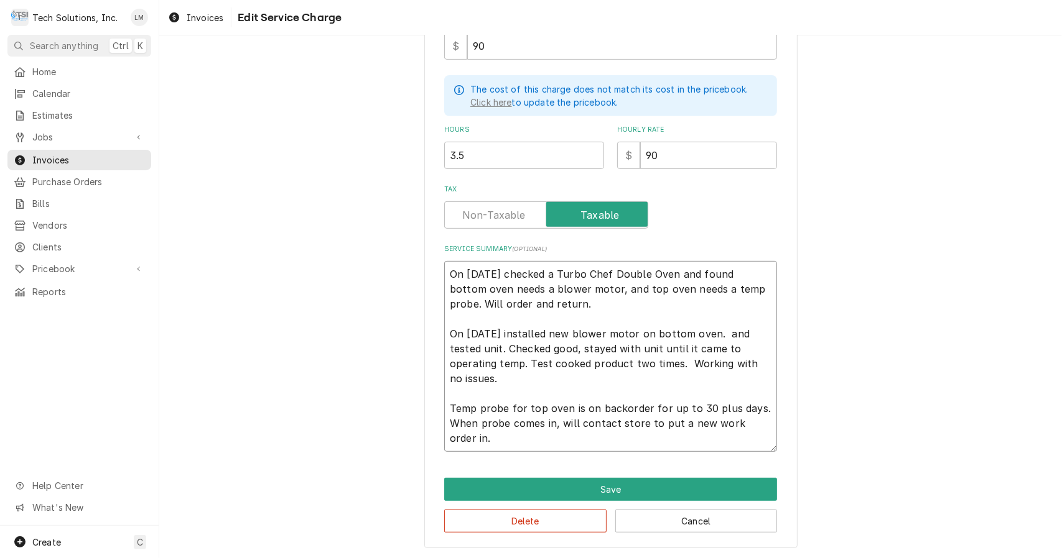
type textarea "On 9/9/12 checked a Turbo Chef Double Oven and found bottom oven needs a blower…"
type textarea "x"
type textarea "On 9/9/12 checked a Turbo Chef Double Oven and found bottom oven needs a blower…"
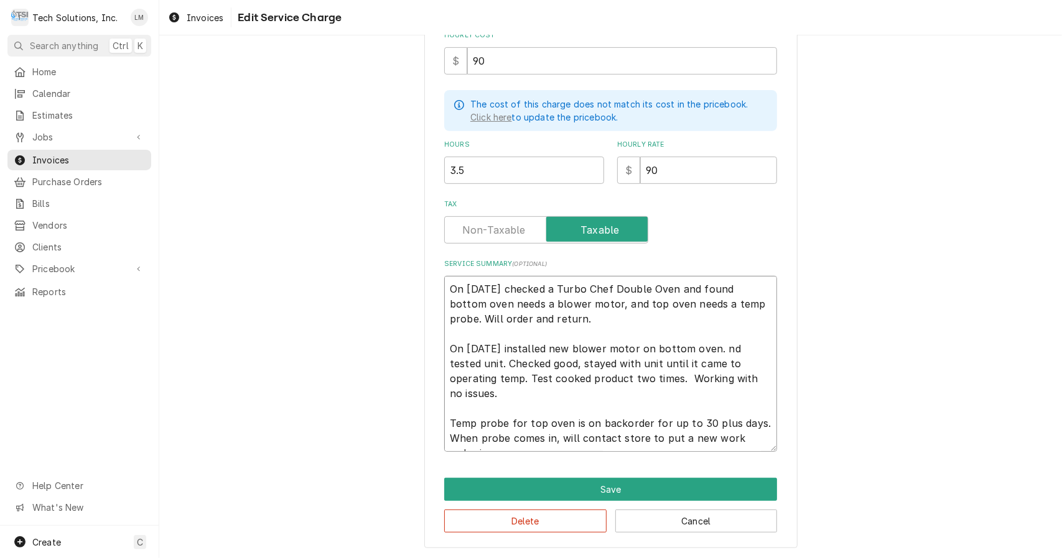
type textarea "x"
type textarea "On 9/9/12 checked a Turbo Chef Double Oven and found bottom oven needs a blower…"
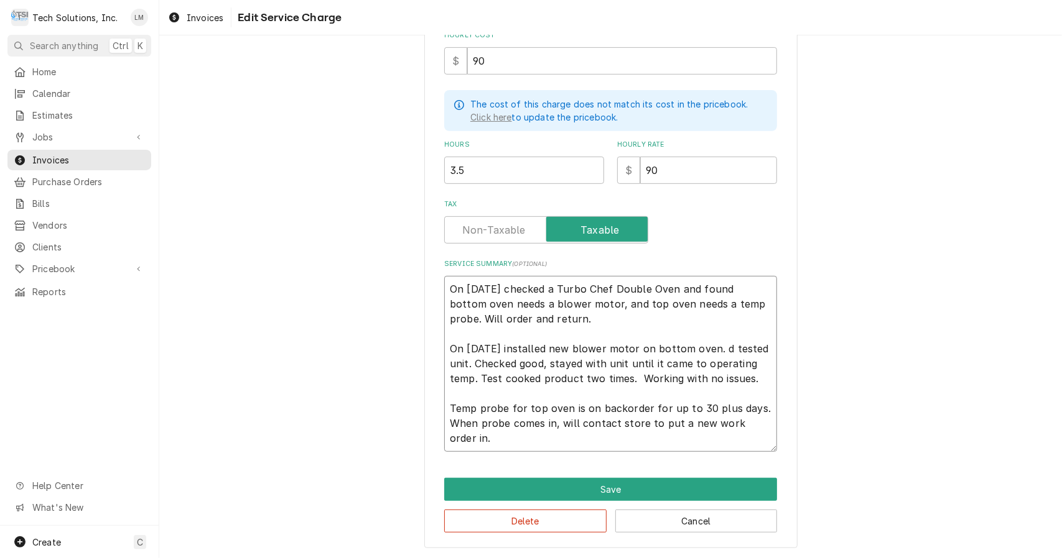
type textarea "x"
type textarea "On 9/9/12 checked a Turbo Chef Double Oven and found bottom oven needs a blower…"
type textarea "x"
type textarea "On 9/9/12 checked a Turbo Chef Double Oven and found bottom oven needs a blower…"
type textarea "x"
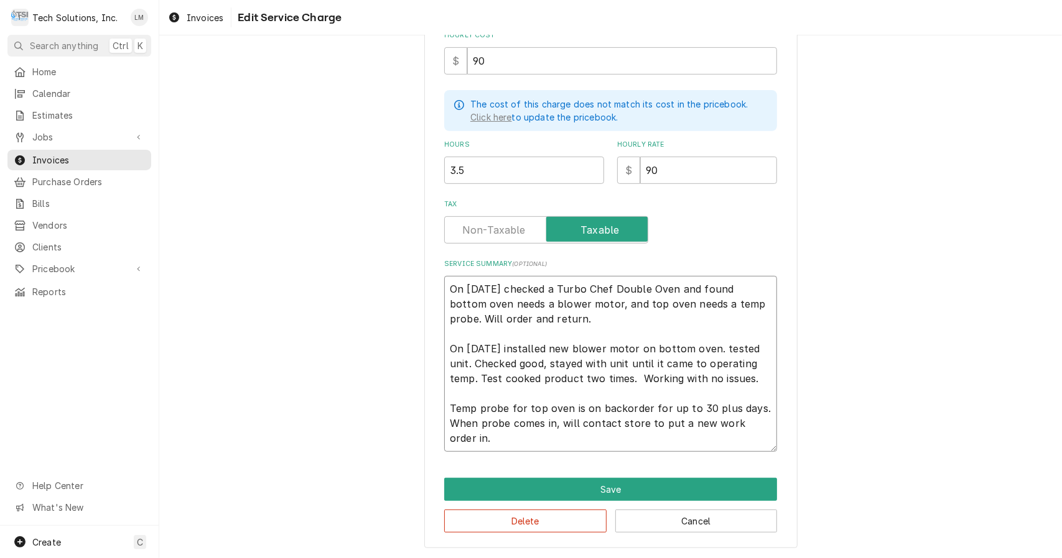
type textarea "On 9/9/12 checked a Turbo Chef Double Oven and found bottom oven needs a blower…"
type textarea "x"
type textarea "On 9/9/12 checked a Turbo Chef Double Oven and found bottom oven needs a blower…"
type textarea "x"
type textarea "On 9/9/12 checked a Turbo Chef Double Oven and found bottom oven needs a blower…"
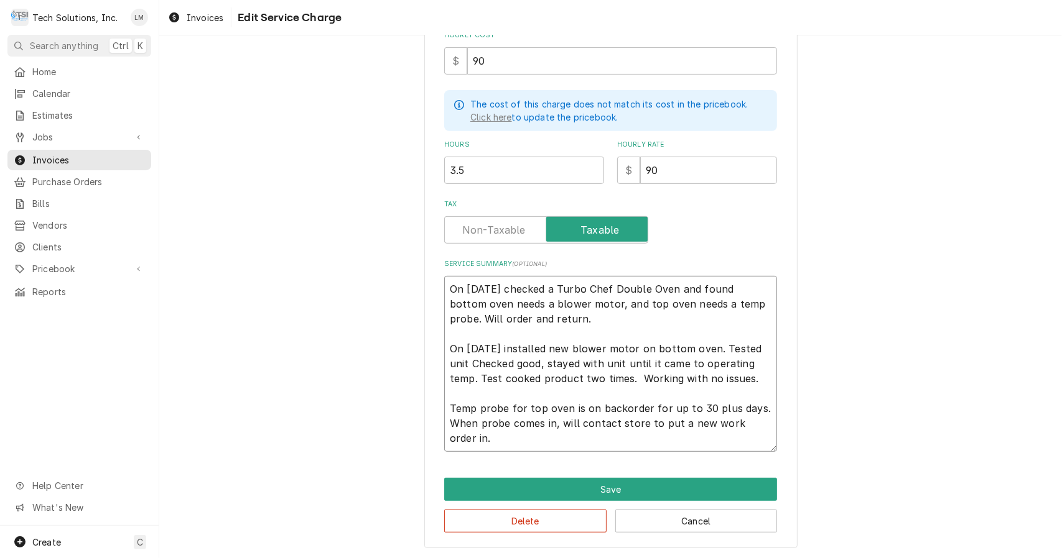
type textarea "x"
type textarea "On 9/9/12 checked a Turbo Chef Double Oven and found bottom oven needs a blower…"
type textarea "x"
type textarea "On 9/9/12 checked a Turbo Chef Double Oven and found bottom oven needs a blower…"
type textarea "x"
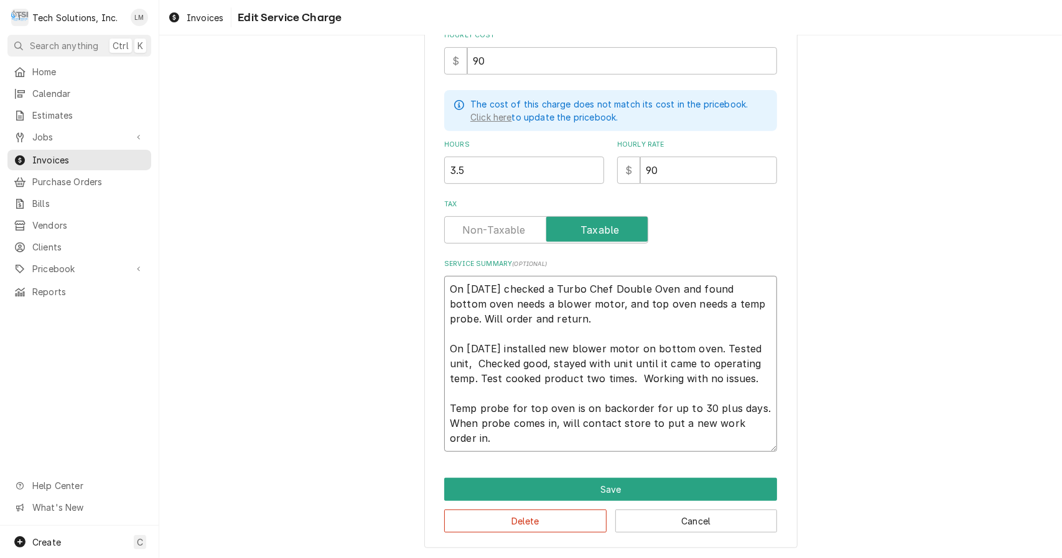
type textarea "On 9/9/12 checked a Turbo Chef Double Oven and found bottom oven needs a blower…"
type textarea "x"
type textarea "On 9/9/12 checked a Turbo Chef Double Oven and found bottom oven needs a blower…"
type textarea "x"
type textarea "On 9/9/12 checked a Turbo Chef Double Oven and found bottom oven needs a blower…"
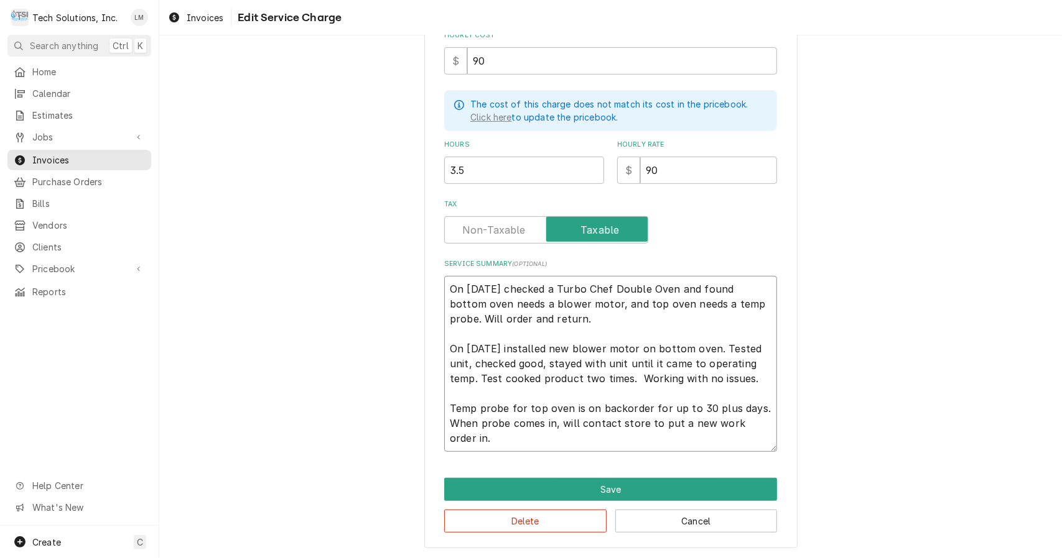
type textarea "x"
type textarea "On 9/9/12 checked a Turbo Chef Double Oven and found bottom oven needs a blower…"
type textarea "x"
type textarea "On 9/9/12 checked a Turbo Chef Double Oven and found bottom oven needs a blower…"
type textarea "x"
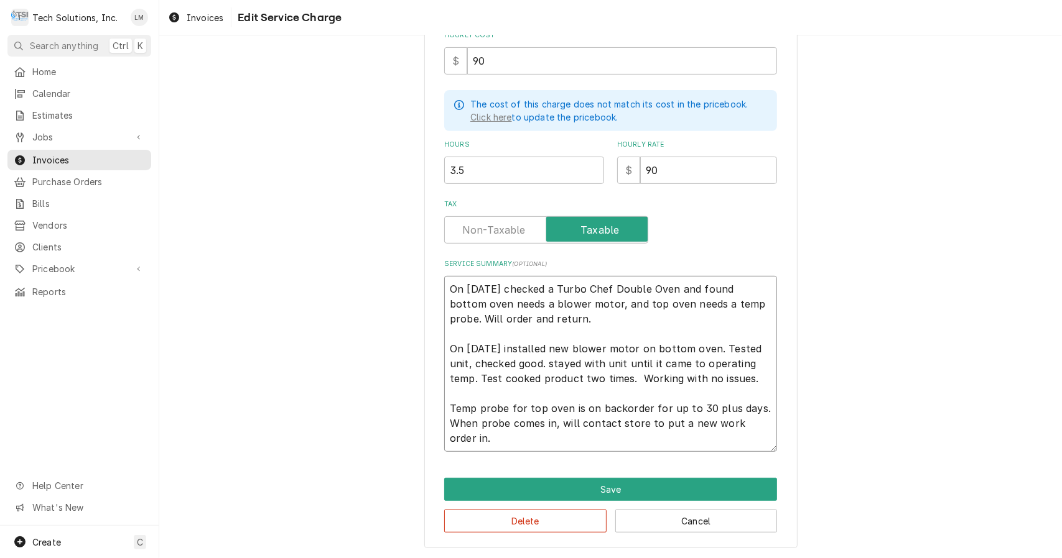
type textarea "On 9/9/12 checked a Turbo Chef Double Oven and found bottom oven needs a blower…"
type textarea "x"
type textarea "On 9/9/12 checked a Turbo Chef Double Oven and found bottom oven needs a blower…"
type textarea "x"
type textarea "On 9/9/12 checked a Turbo Chef Double Oven and found bottom oven needs a blower…"
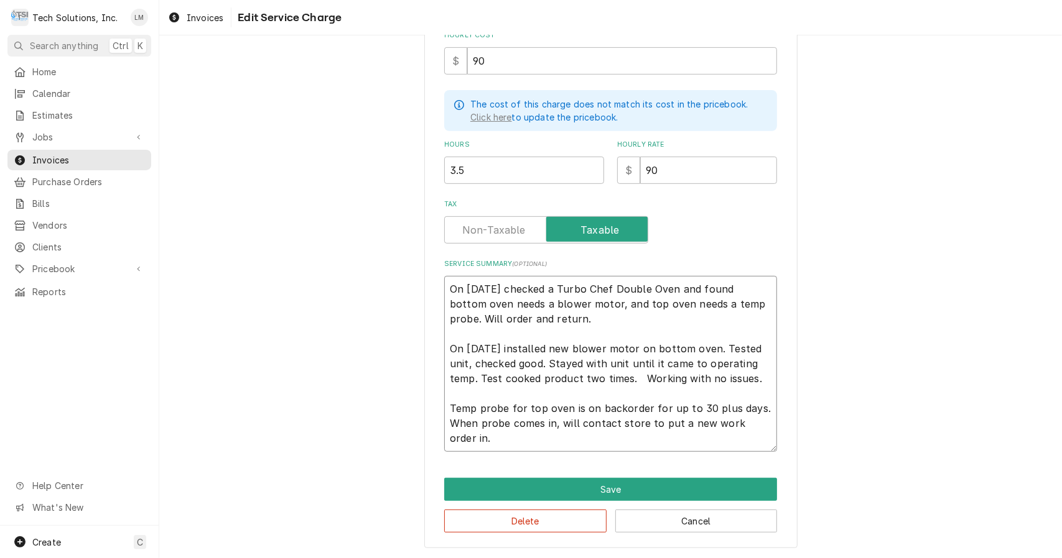
type textarea "x"
type textarea "On 9/9/12 checked a Turbo Chef Double Oven and found bottom oven needs a blower…"
type textarea "x"
type textarea "On 9/9/12 checked a Turbo Chef Double Oven and found bottom oven needs a blower…"
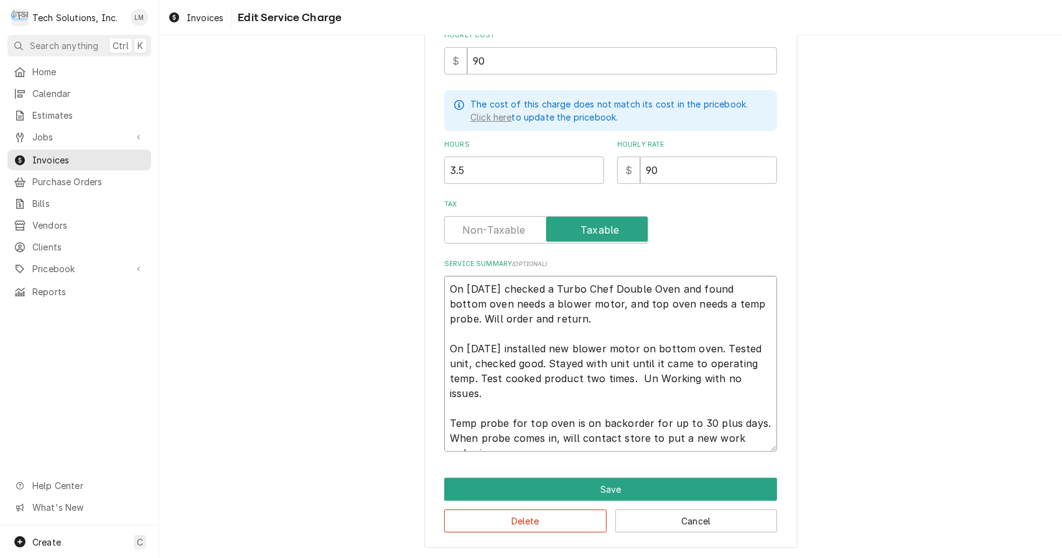
type textarea "x"
type textarea "On 9/9/12 checked a Turbo Chef Double Oven and found bottom oven needs a blower…"
type textarea "x"
type textarea "On 9/9/12 checked a Turbo Chef Double Oven and found bottom oven needs a blower…"
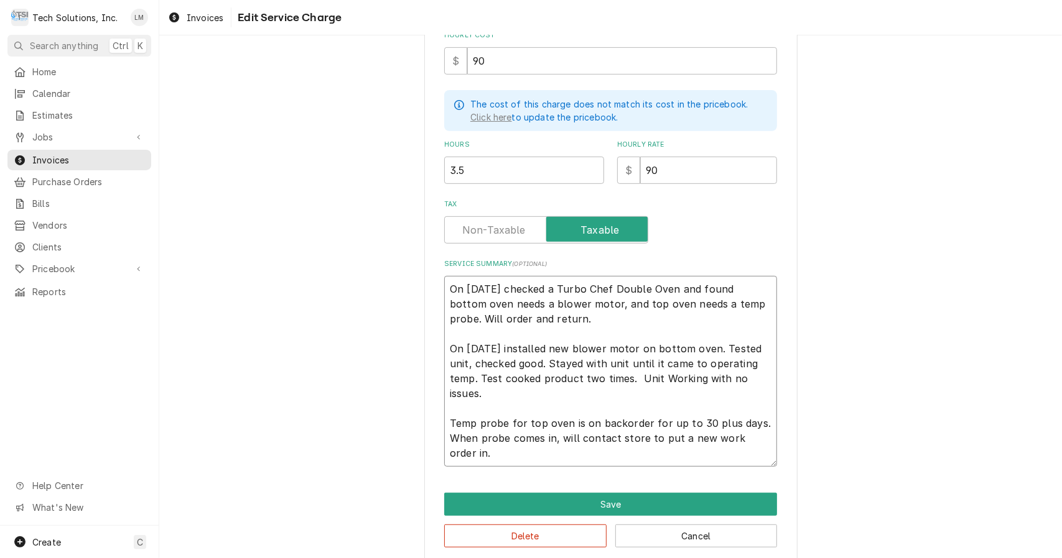
scroll to position [328, 0]
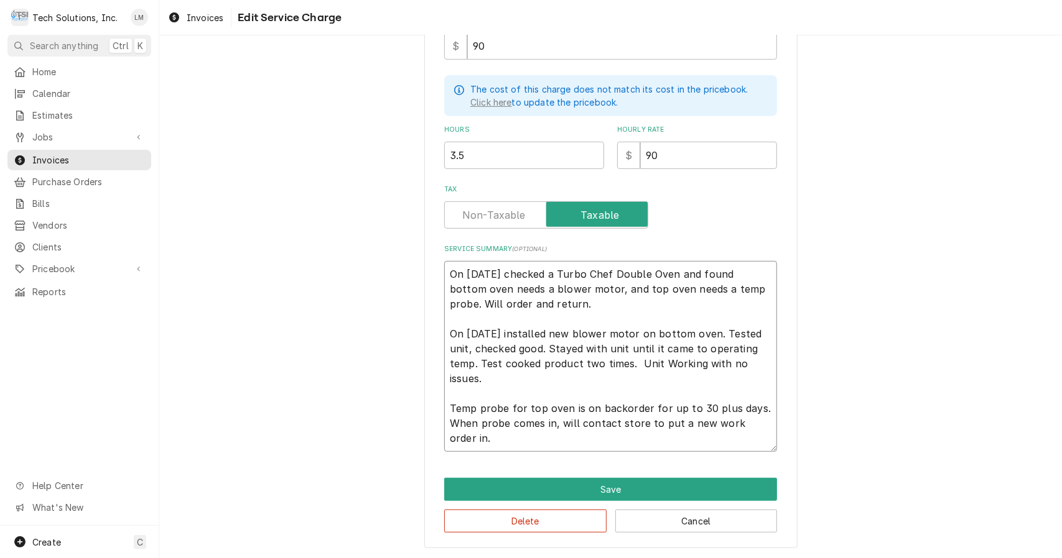
type textarea "x"
type textarea "On 9/9/12 checked a Turbo Chef Double Oven and found bottom oven needs a blower…"
type textarea "x"
type textarea "On 9/9/12 checked a Turbo Chef Double Oven and found bottom oven needs a blower…"
type textarea "x"
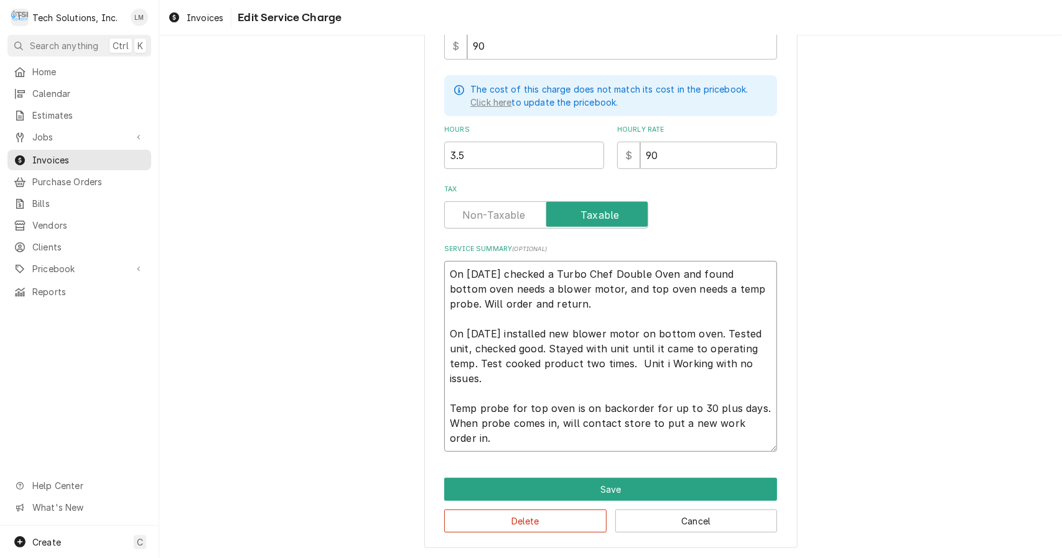
type textarea "On 9/9/12 checked a Turbo Chef Double Oven and found bottom oven needs a blower…"
type textarea "x"
type textarea "On 9/9/12 checked a Turbo Chef Double Oven and found bottom oven needs a blower…"
type textarea "x"
type textarea "On 9/9/12 checked a Turbo Chef Double Oven and found bottom oven needs a blower…"
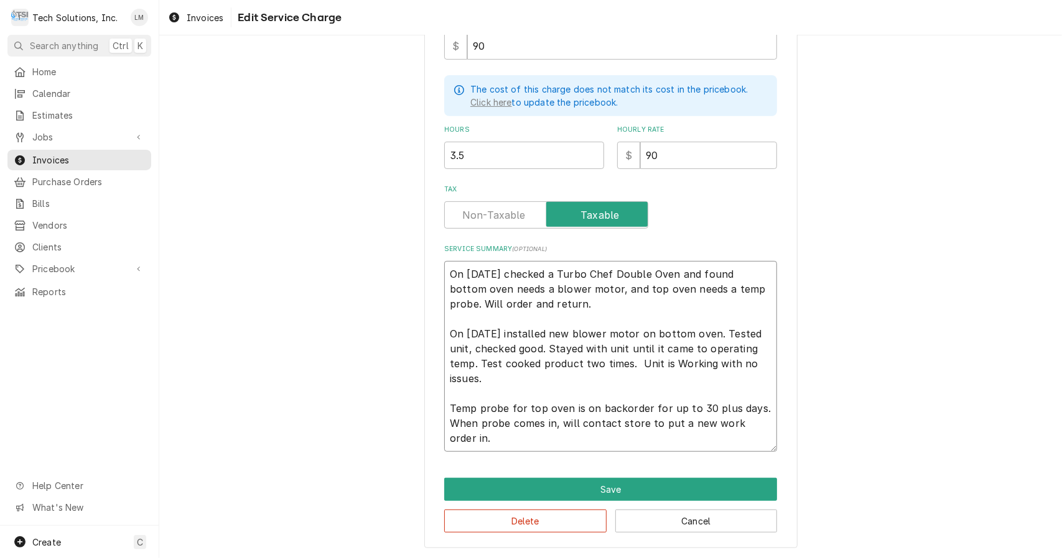
type textarea "x"
type textarea "On 9/9/12 checked a Turbo Chef Double Oven and found bottom oven needs a blower…"
type textarea "x"
type textarea "On 9/9/12 checked a Turbo Chef Double Oven and found bottom oven needs a blower…"
type textarea "x"
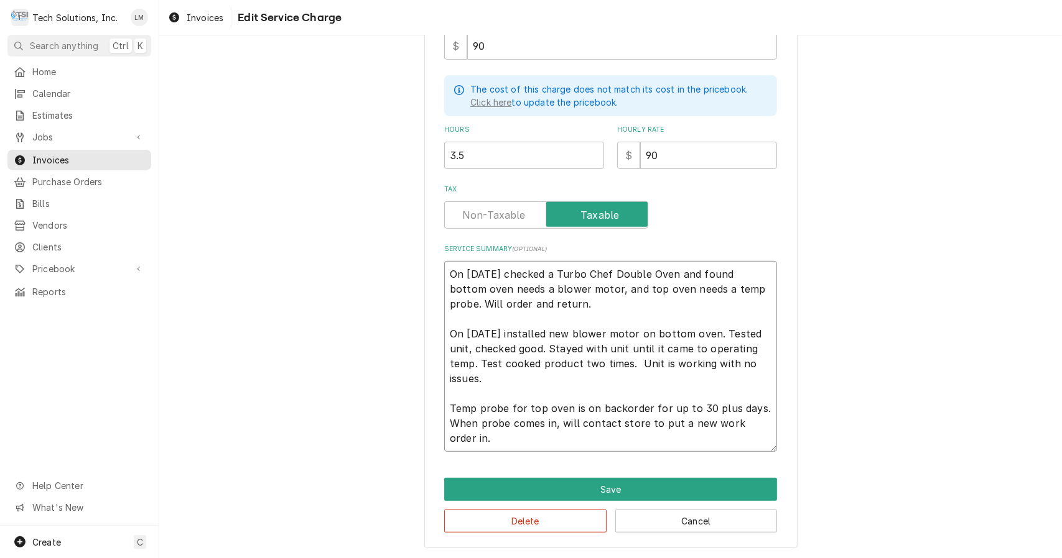
type textarea "On 9/9/12 checked a Turbo Chef Double Oven and found bottom oven needs a blower…"
type textarea "x"
type textarea "On 9/9/12 checked a Turbo Chef Double Oven and found bottom oven needs a blower…"
type textarea "x"
type textarea "On 9/9/12 checked a Turbo Chef Double Oven and found bottom oven needs a blower…"
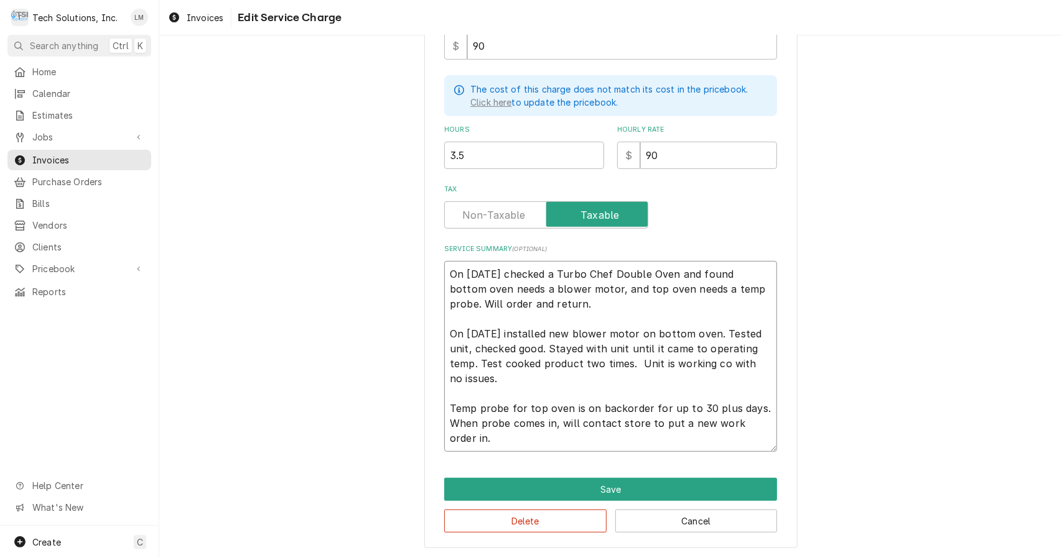
type textarea "x"
type textarea "On 9/9/12 checked a Turbo Chef Double Oven and found bottom oven needs a blower…"
type textarea "x"
type textarea "On 9/9/12 checked a Turbo Chef Double Oven and found bottom oven needs a blower…"
type textarea "x"
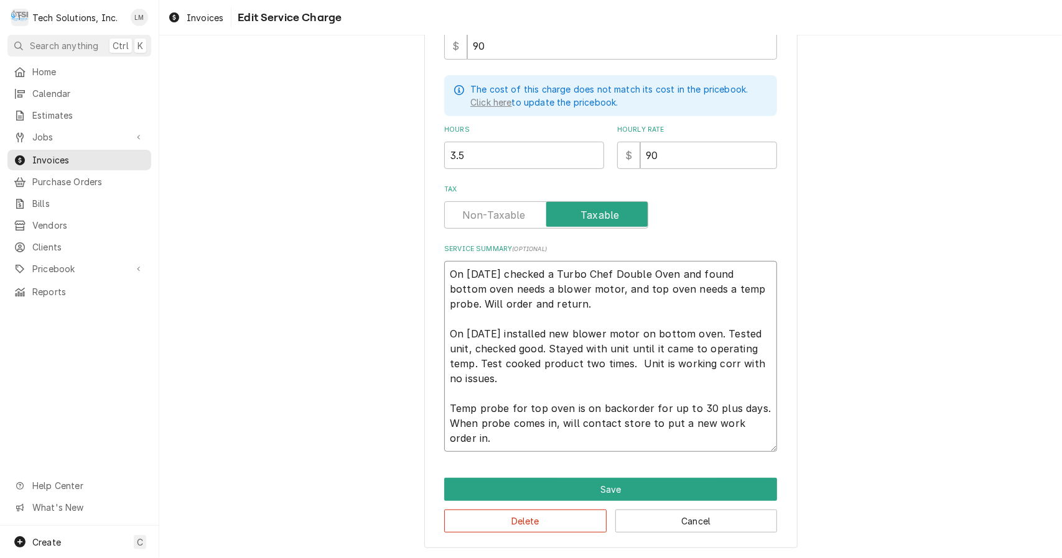
type textarea "On 9/9/12 checked a Turbo Chef Double Oven and found bottom oven needs a blower…"
type textarea "x"
type textarea "On 9/9/12 checked a Turbo Chef Double Oven and found bottom oven needs a blower…"
type textarea "x"
type textarea "On 9/9/12 checked a Turbo Chef Double Oven and found bottom oven needs a blower…"
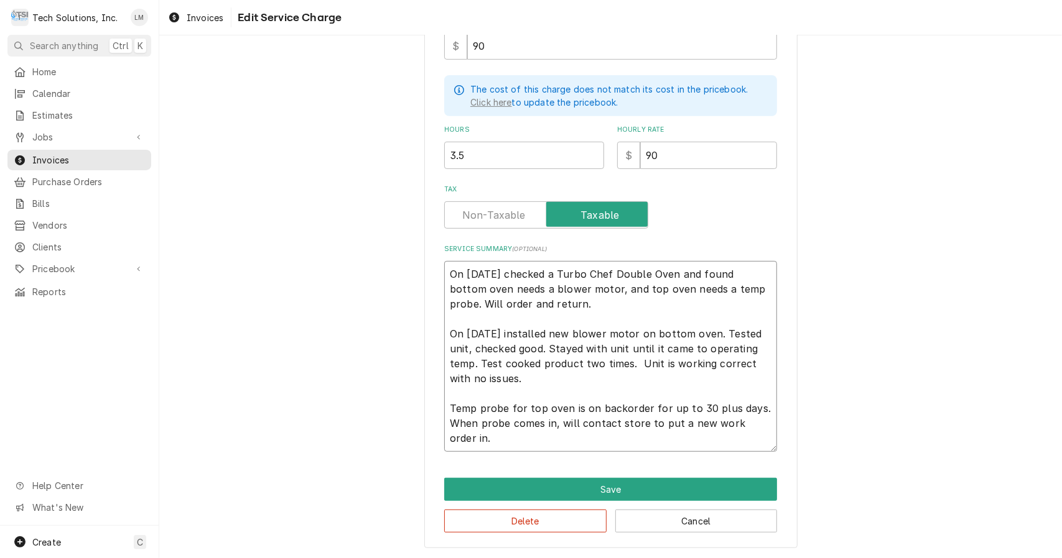
type textarea "x"
type textarea "On 9/9/12 checked a Turbo Chef Double Oven and found bottom oven needs a blower…"
type textarea "x"
type textarea "On 9/9/12 checked a Turbo Chef Double Oven and found bottom oven needs a blower…"
type textarea "x"
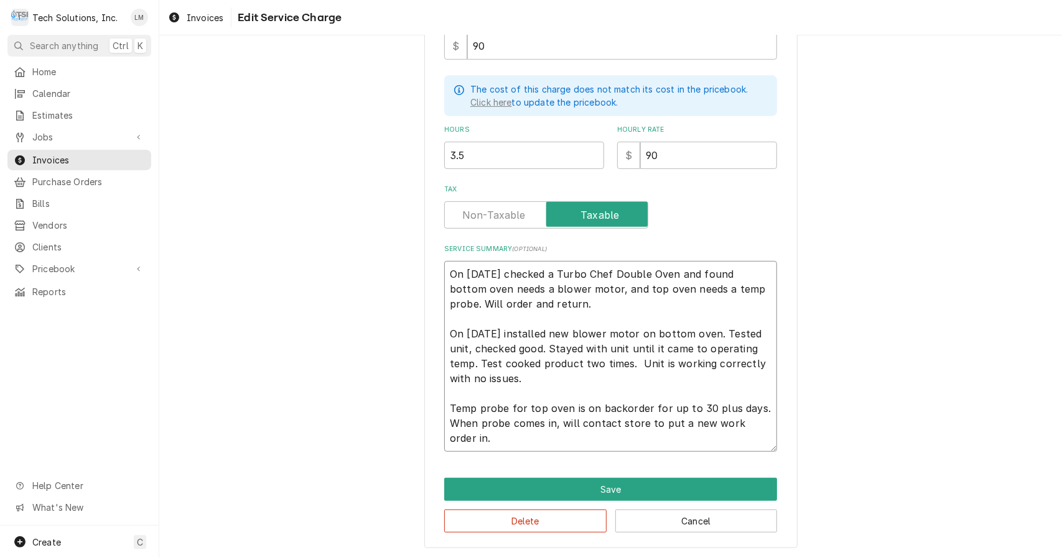
type textarea "On 9/9/12 checked a Turbo Chef Double Oven and found bottom oven needs a blower…"
type textarea "x"
type textarea "On 9/9/12 checked a Turbo Chef Double Oven and found bottom oven needs a blower…"
type textarea "x"
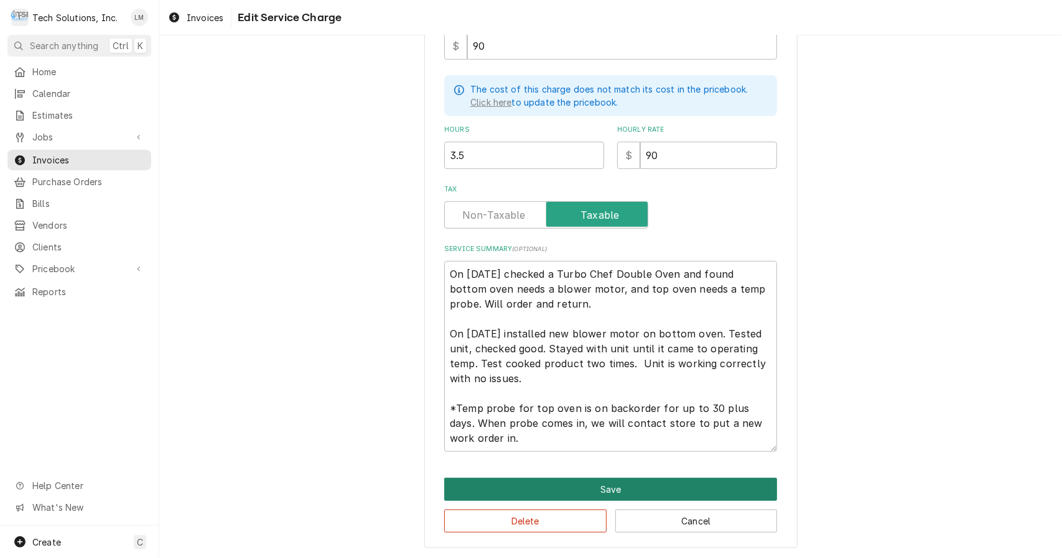
click at [628, 489] on button "Save" at bounding box center [610, 489] width 333 height 23
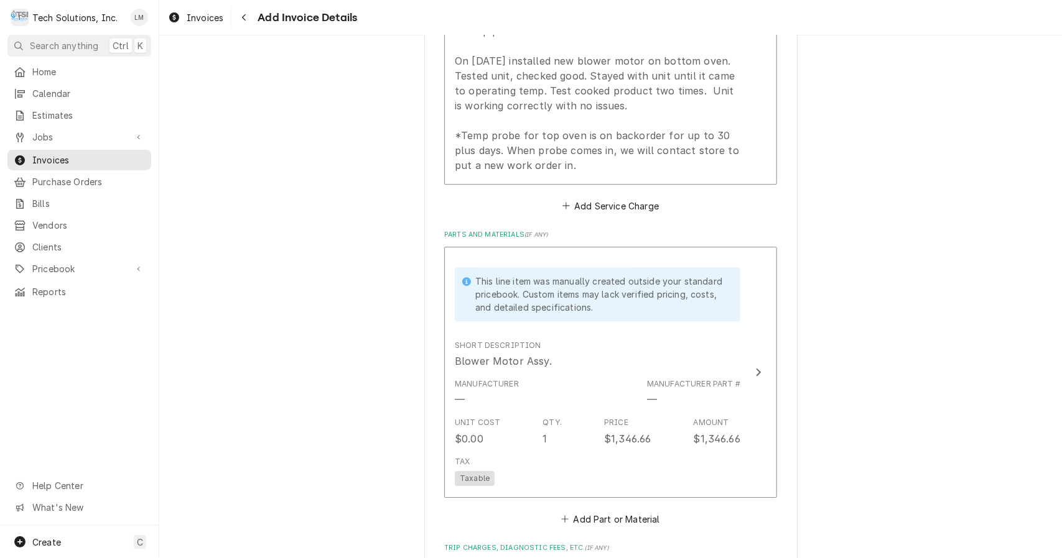
scroll to position [2486, 0]
click at [751, 318] on button "This line item was manually created outside your standard pricebook. Custom ite…" at bounding box center [610, 370] width 333 height 251
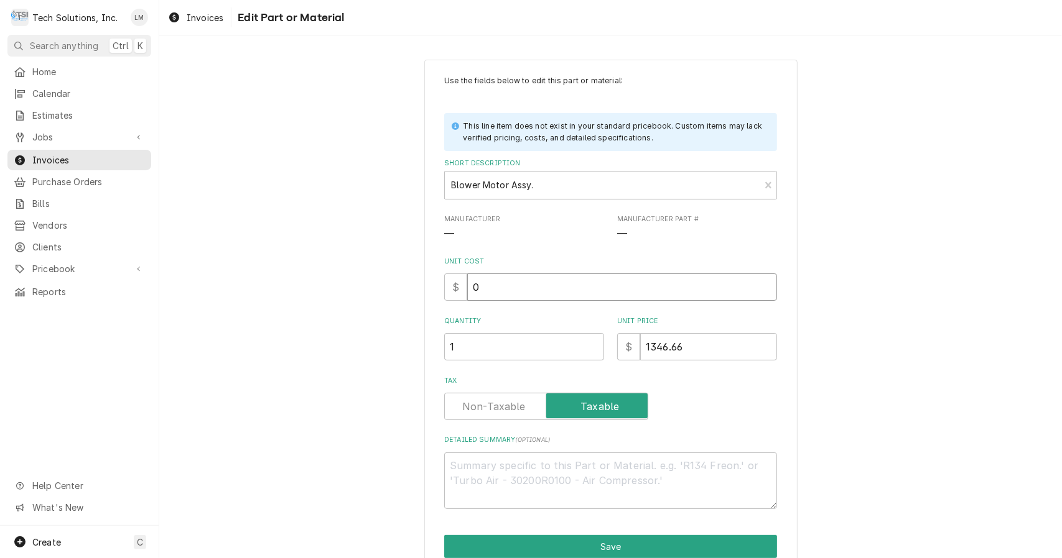
click at [593, 292] on input "0" at bounding box center [622, 287] width 310 height 27
click at [665, 548] on button "Save" at bounding box center [610, 546] width 333 height 23
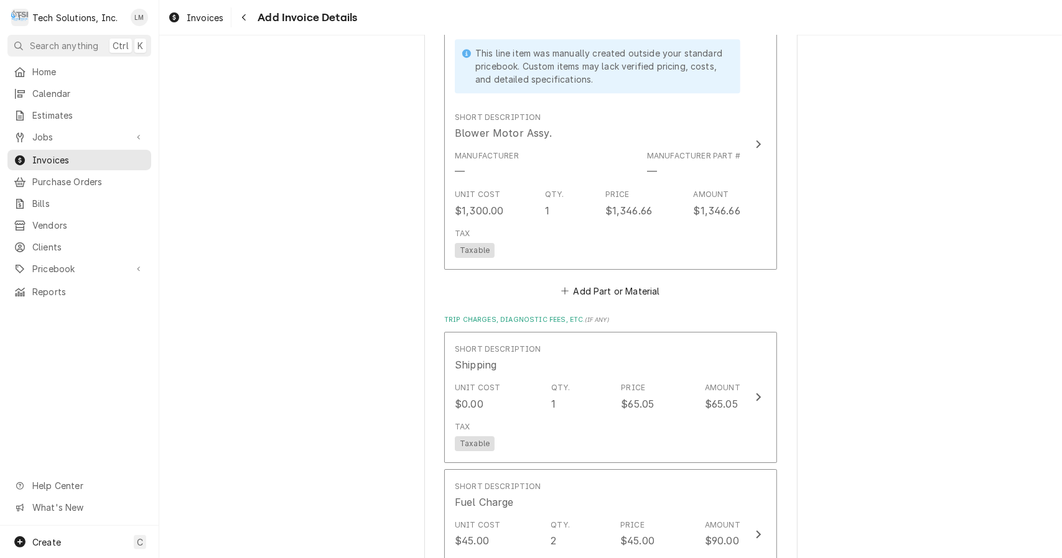
scroll to position [2714, 0]
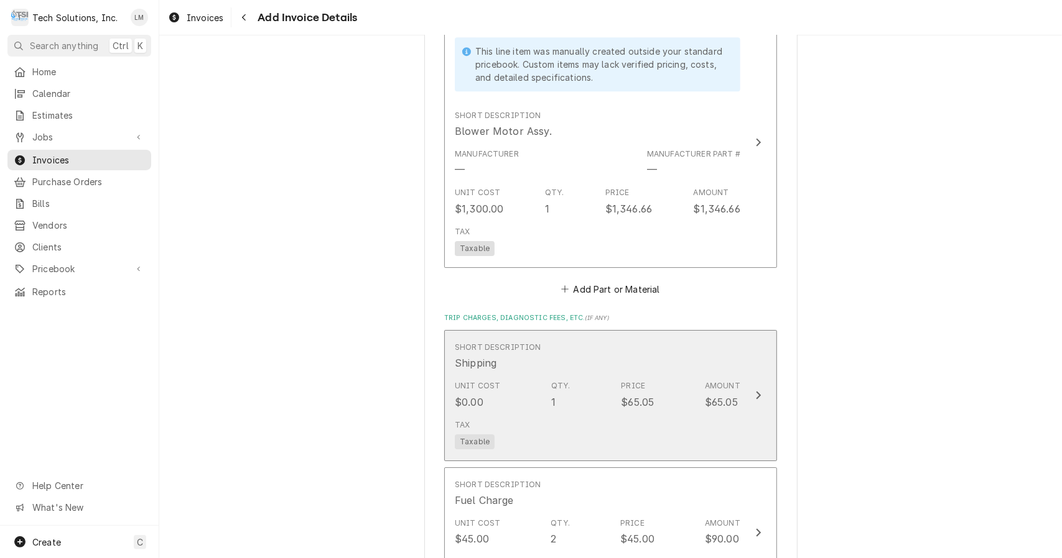
click at [750, 388] on div "Update Line Item" at bounding box center [758, 395] width 16 height 15
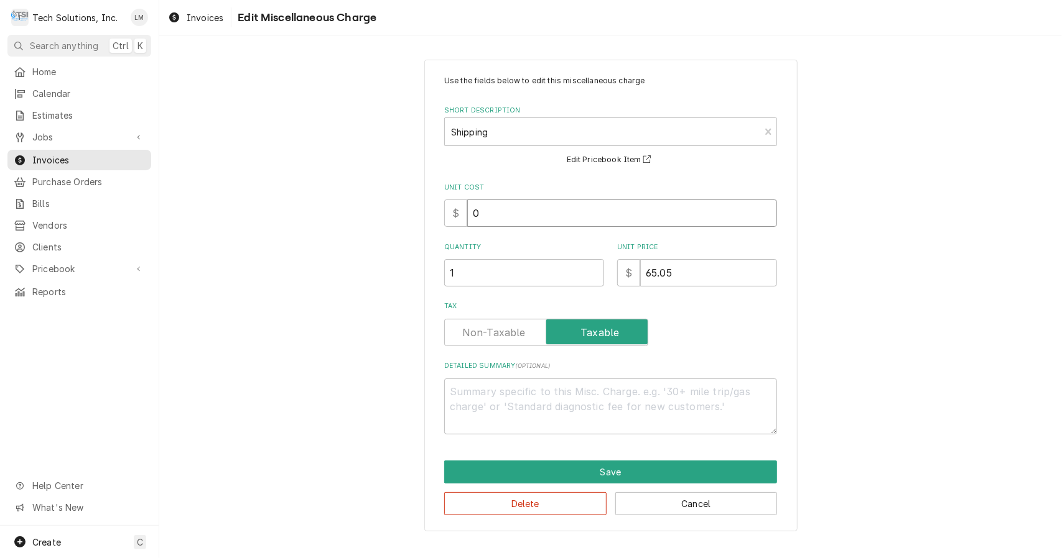
click at [553, 218] on input "0" at bounding box center [622, 213] width 310 height 27
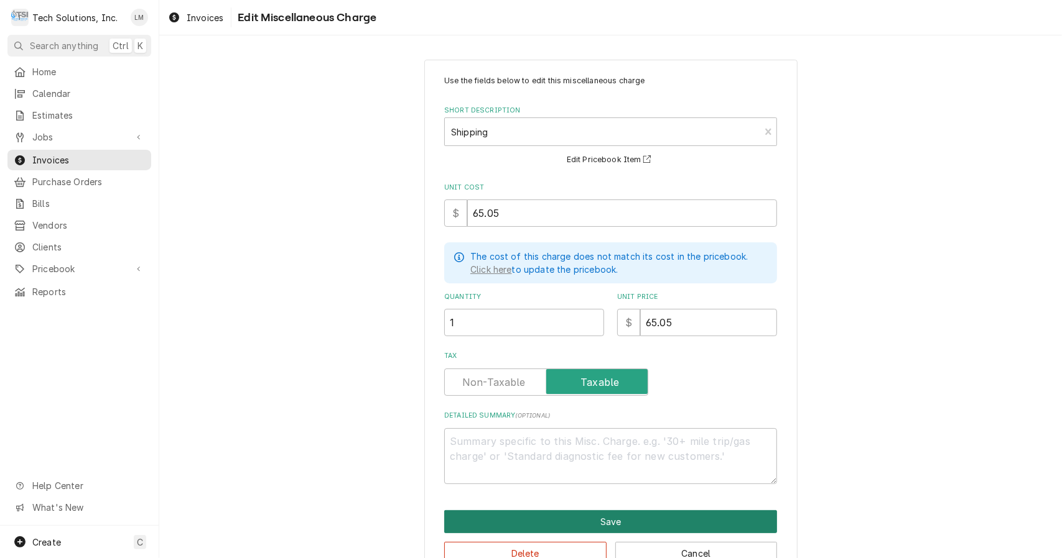
click at [658, 521] on button "Save" at bounding box center [610, 522] width 333 height 23
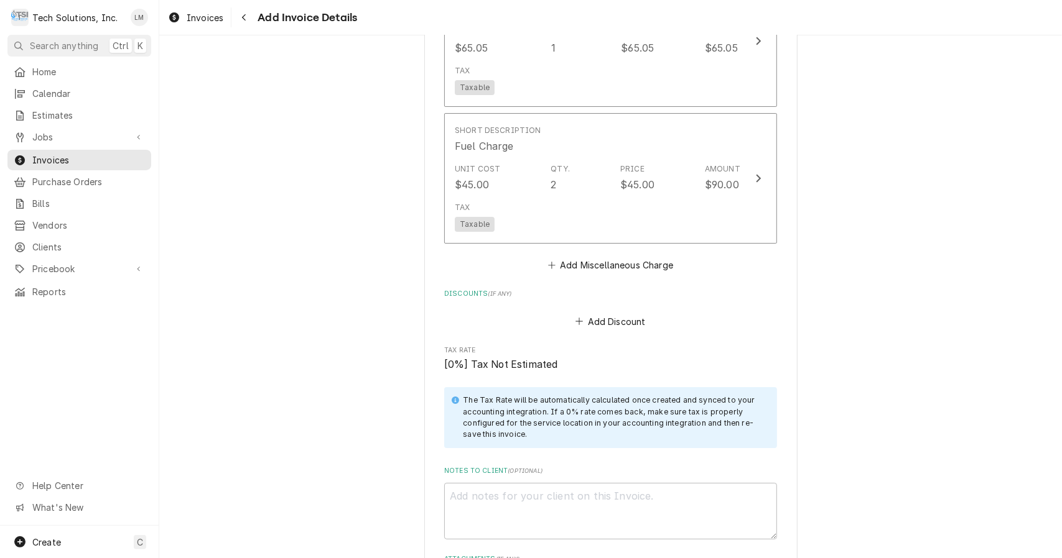
scroll to position [3071, 0]
click at [639, 481] on textarea "Notes to Client ( optional )" at bounding box center [610, 509] width 333 height 57
paste textarea "3860496"
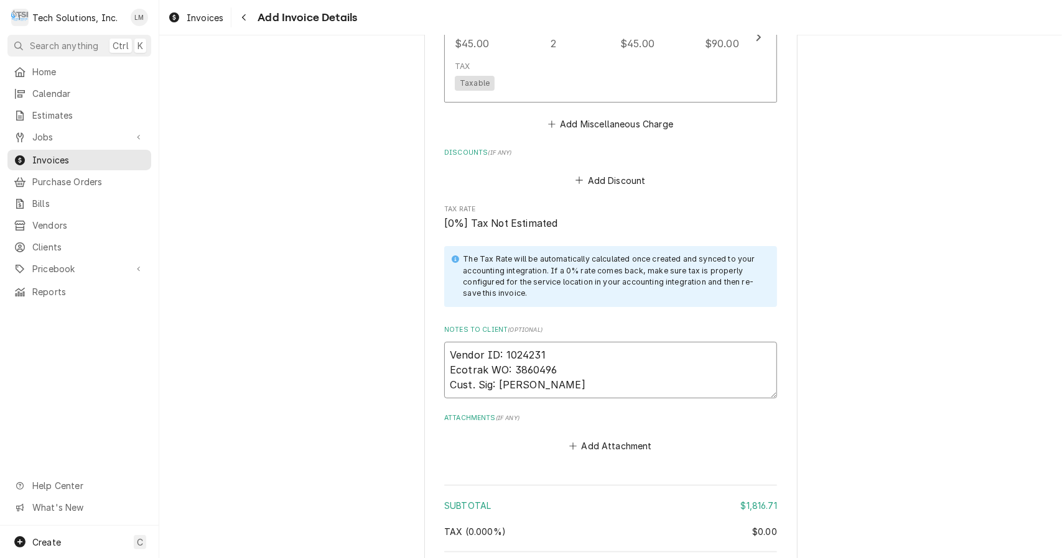
scroll to position [3295, 0]
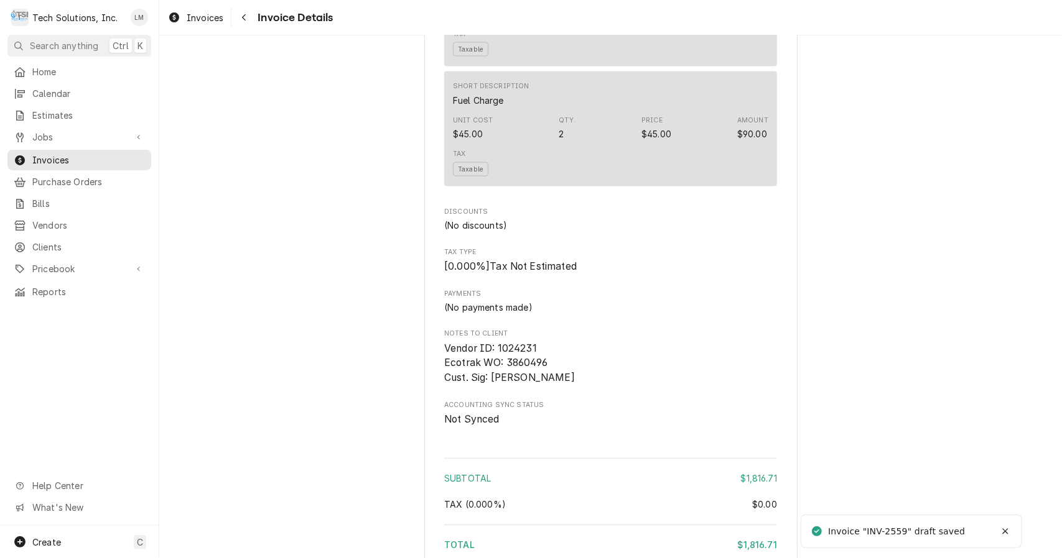
scroll to position [1612, 0]
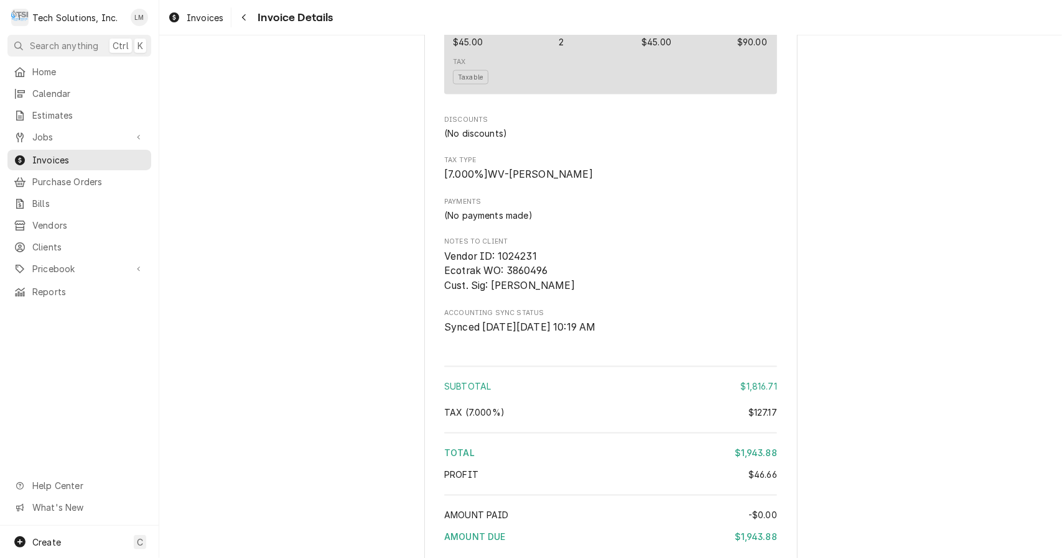
scroll to position [1612, 0]
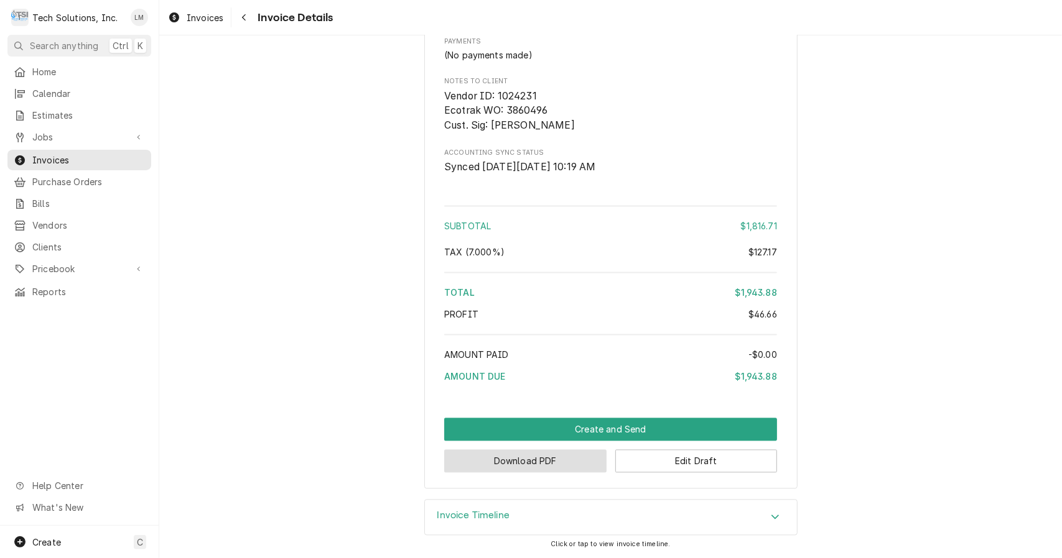
click at [563, 463] on button "Download PDF" at bounding box center [525, 461] width 162 height 23
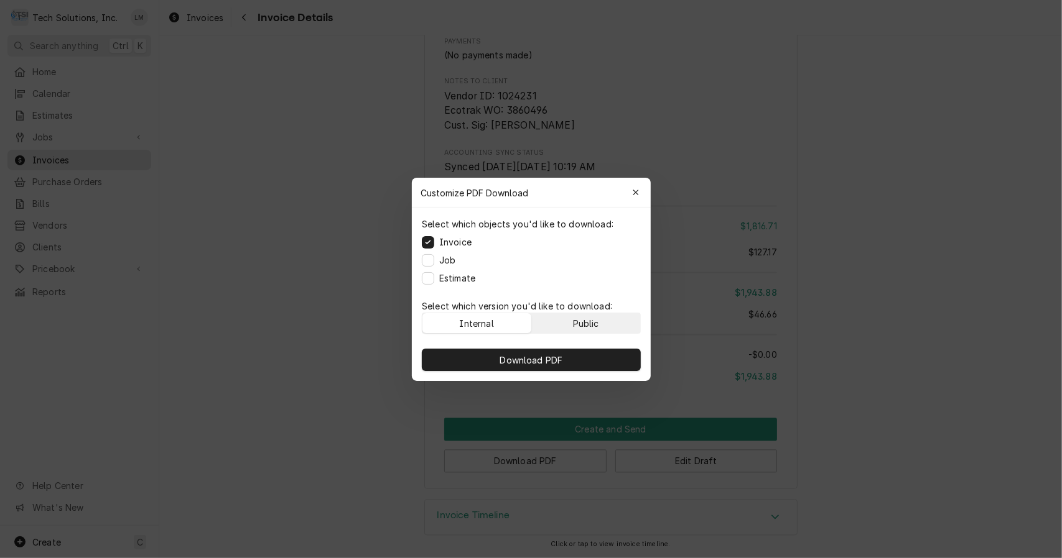
click at [590, 327] on div "Public" at bounding box center [585, 323] width 26 height 13
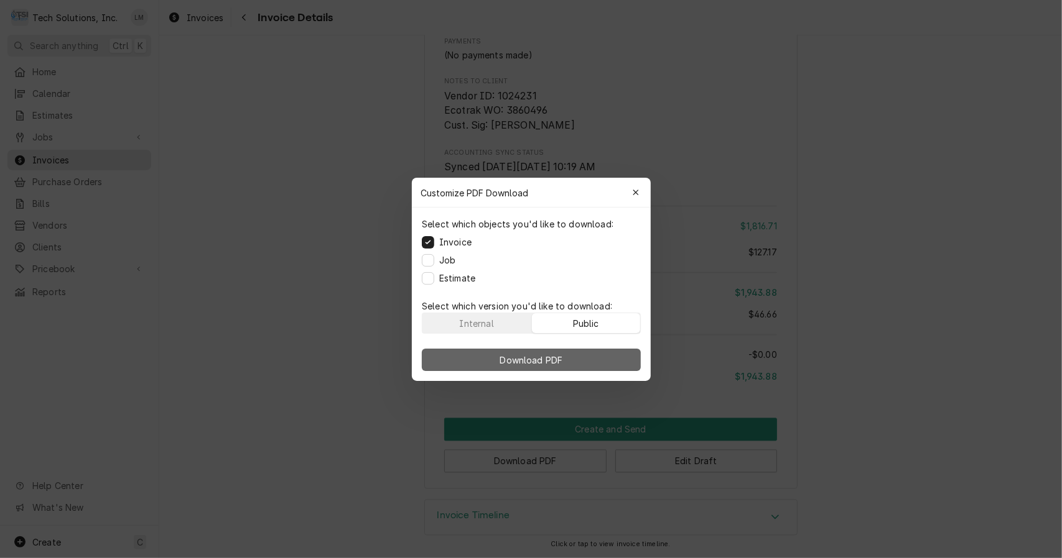
click at [548, 361] on span "Download PDF" at bounding box center [531, 359] width 68 height 13
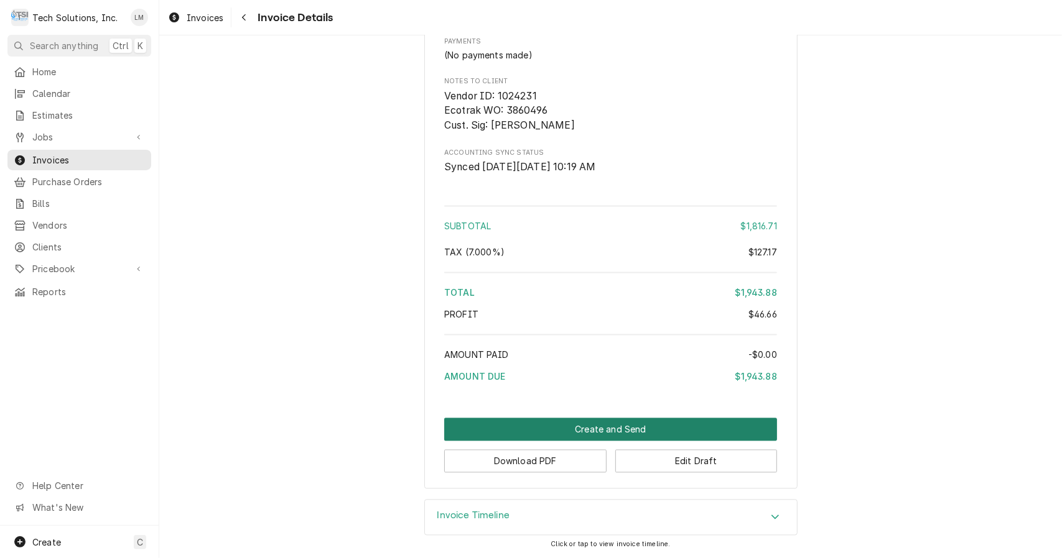
click at [627, 432] on button "Create and Send" at bounding box center [610, 430] width 333 height 23
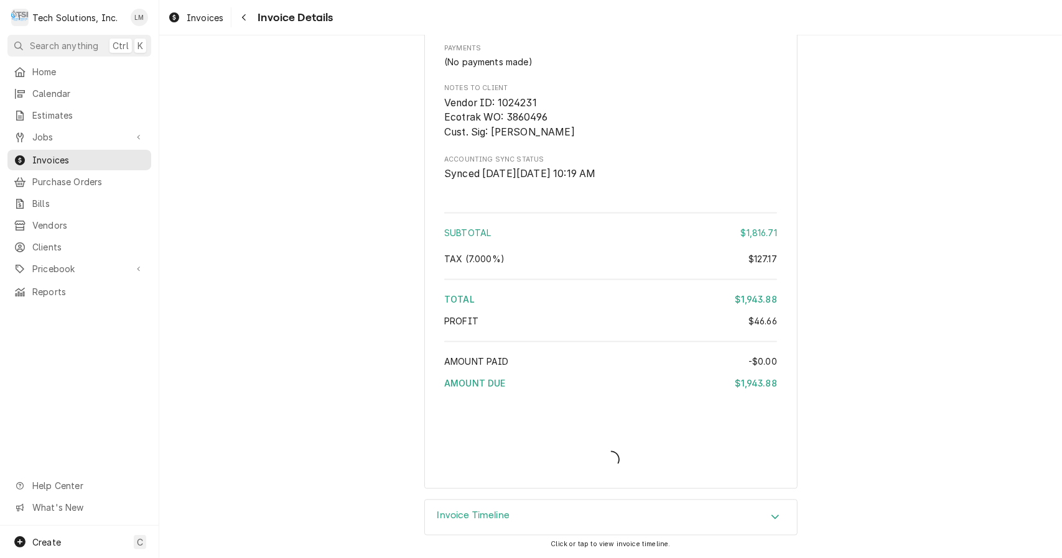
scroll to position [1604, 0]
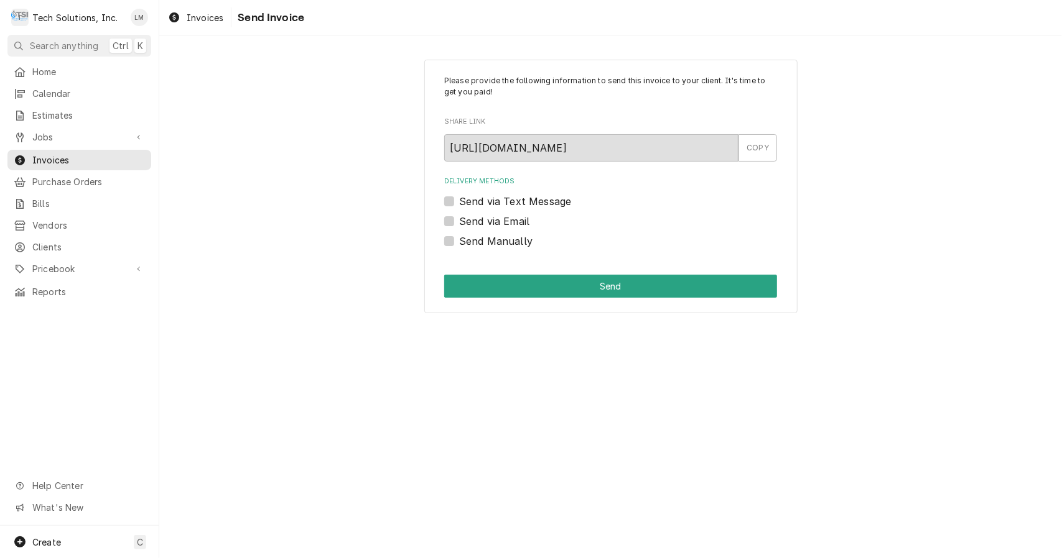
click at [511, 245] on label "Send Manually" at bounding box center [495, 241] width 73 height 15
click at [511, 245] on input "Send Manually" at bounding box center [625, 247] width 333 height 27
checkbox input "true"
click at [534, 293] on button "Send" at bounding box center [610, 286] width 333 height 23
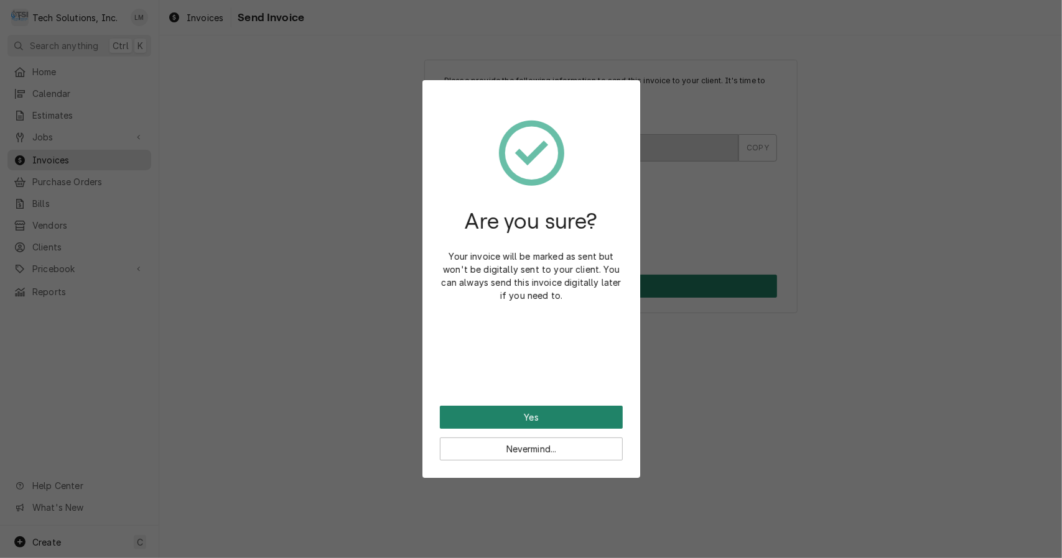
click at [554, 419] on button "Yes" at bounding box center [531, 417] width 183 height 23
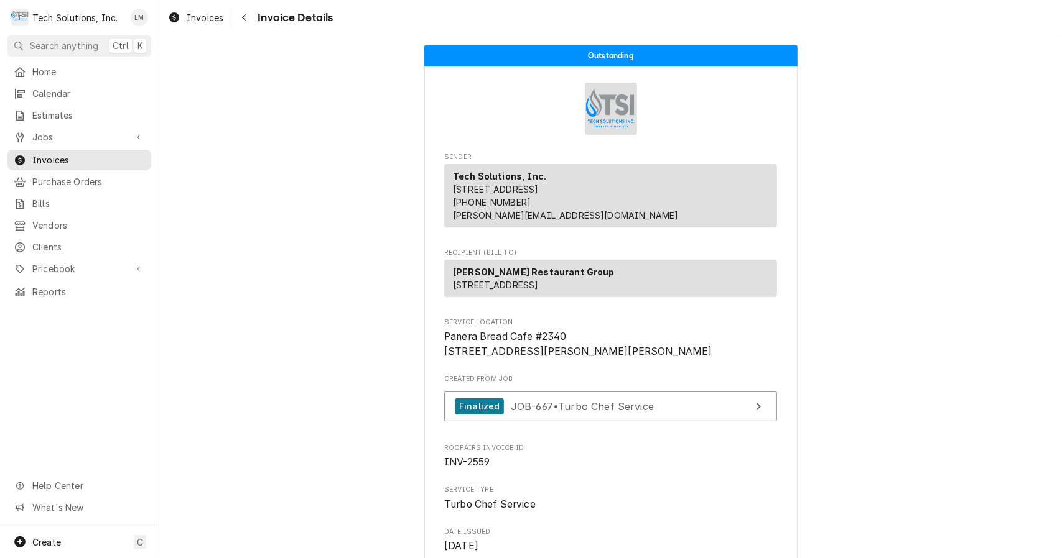
click at [58, 141] on link "Jobs" at bounding box center [79, 137] width 144 height 21
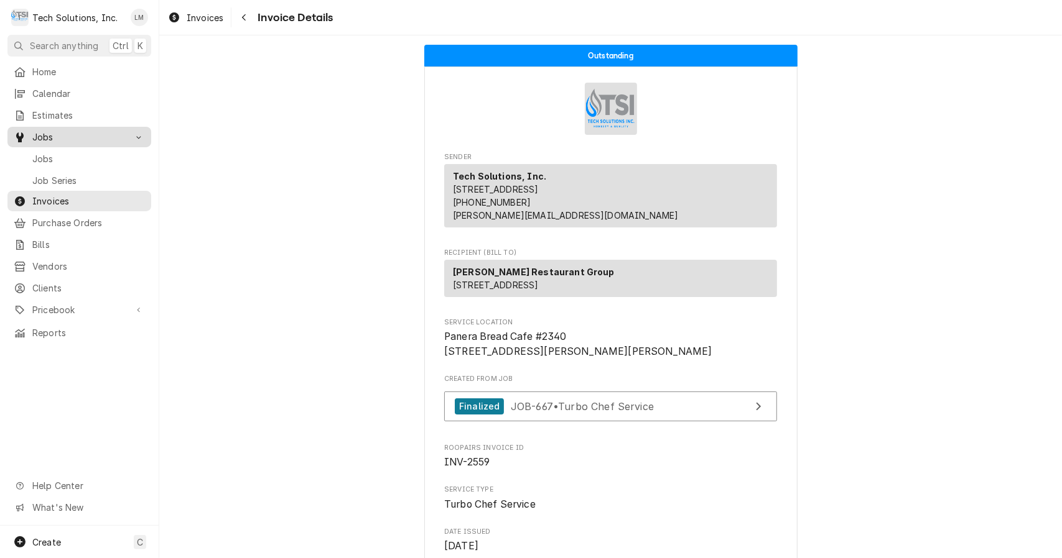
click at [49, 160] on div "Jobs" at bounding box center [79, 159] width 139 height 16
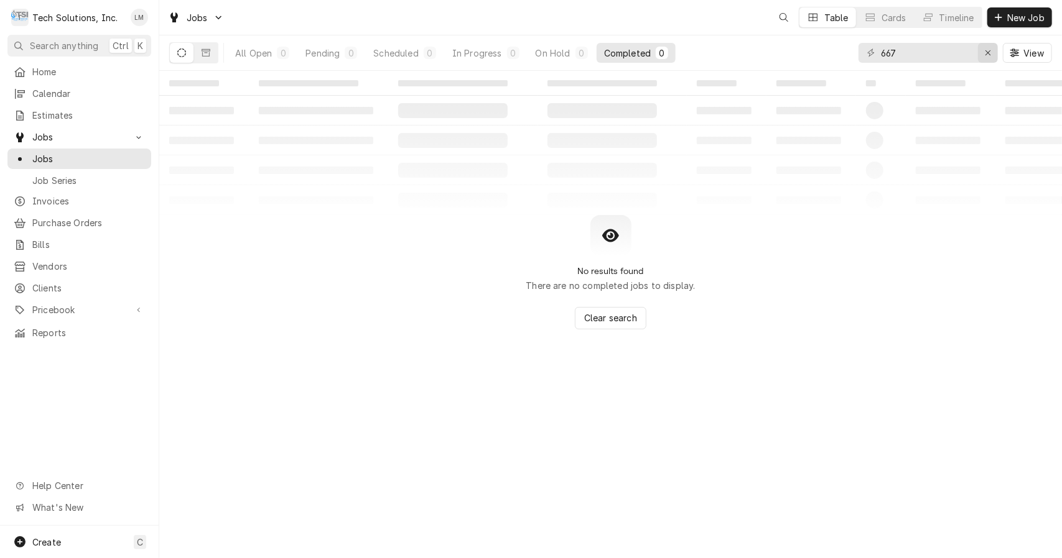
click at [988, 58] on div "Erase input" at bounding box center [987, 53] width 12 height 12
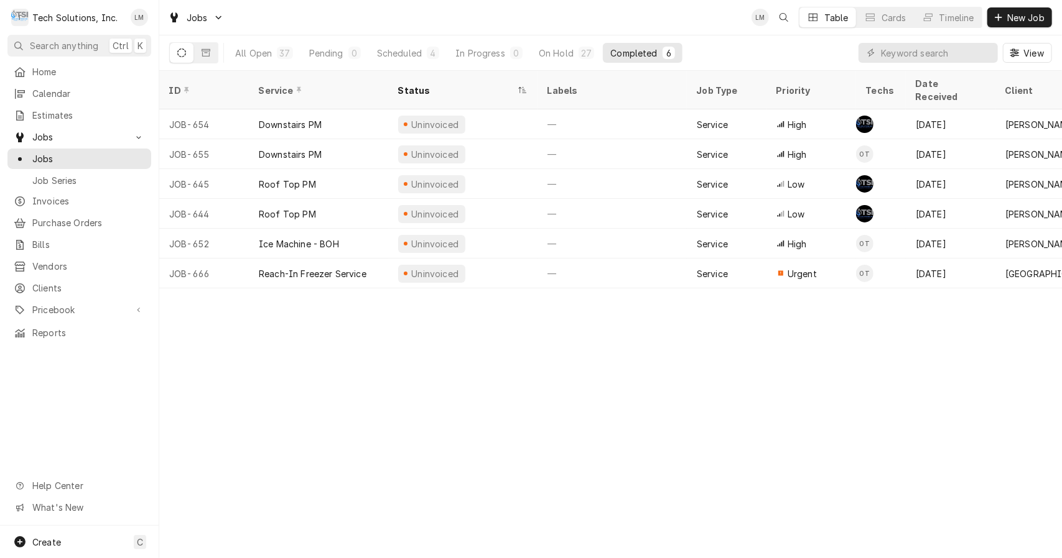
click at [639, 440] on div "ID Service Status Labels Job Type Priority Techs Date Received Client Location …" at bounding box center [610, 315] width 902 height 488
